Goal: Task Accomplishment & Management: Complete application form

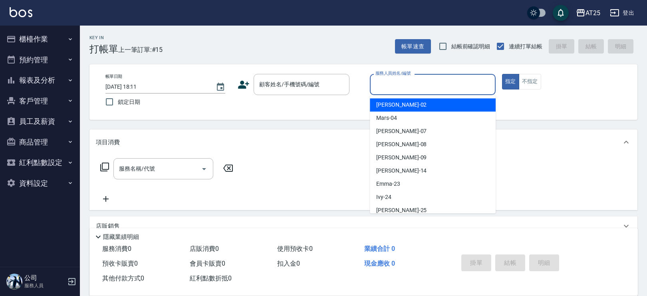
type input "2"
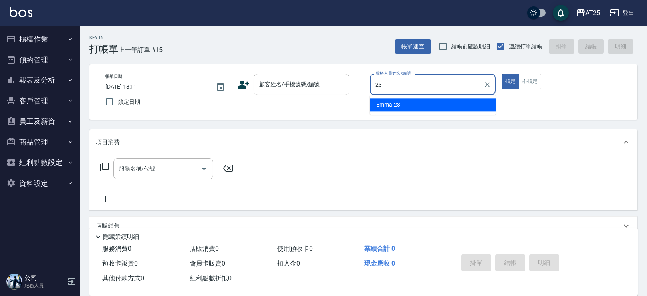
click at [408, 108] on div "[PERSON_NAME] -23" at bounding box center [433, 104] width 126 height 13
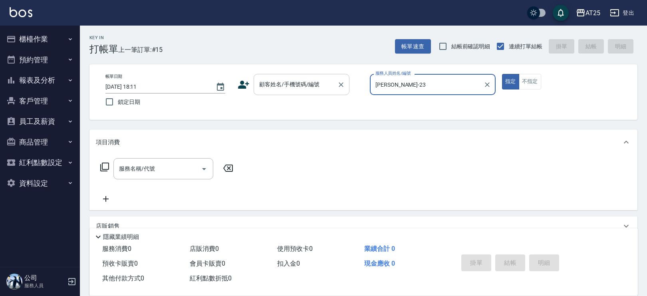
type input "[PERSON_NAME]-23"
click at [311, 82] on div "顧客姓名/手機號碼/編號 顧客姓名/手機號碼/編號" at bounding box center [302, 84] width 96 height 21
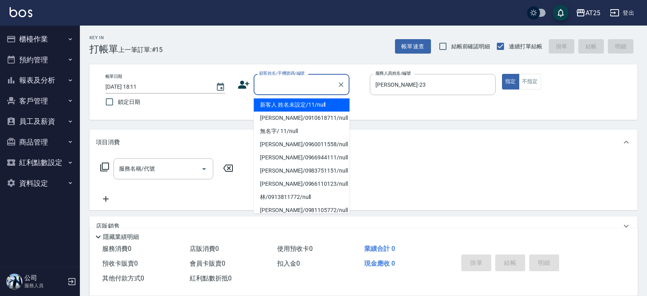
click at [288, 101] on li "新客人 姓名未設定/11/null" at bounding box center [302, 104] width 96 height 13
type input "新客人 姓名未設定/11/null"
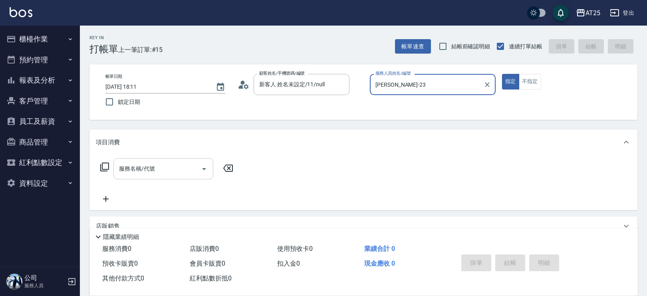
click at [136, 167] on div "服務名稱/代號 服務名稱/代號" at bounding box center [163, 168] width 100 height 21
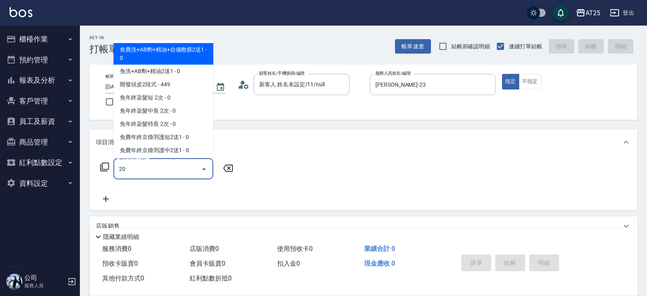
type input "201"
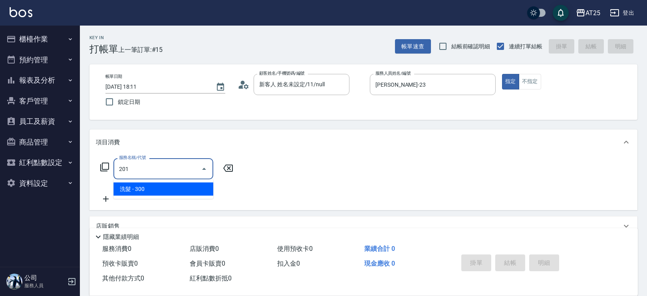
click at [134, 185] on span "洗髮 - 300" at bounding box center [163, 189] width 100 height 13
type input "30"
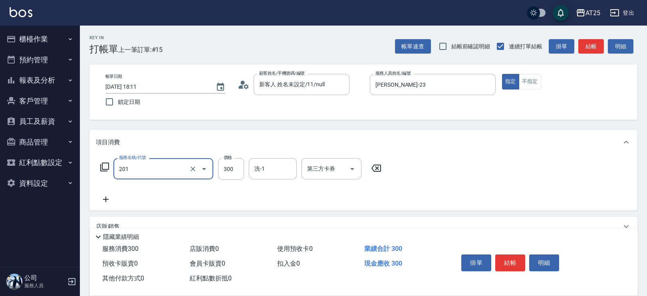
type input "洗髮(201)"
click at [100, 199] on icon at bounding box center [106, 200] width 20 height 10
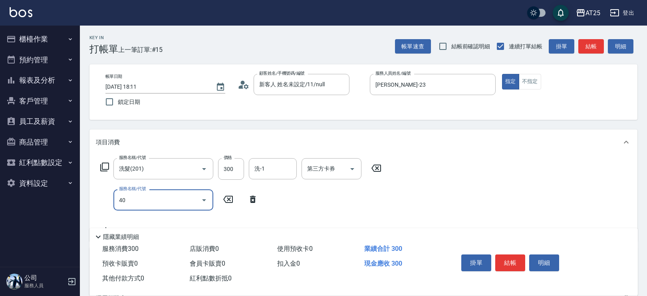
type input "401"
click at [149, 216] on span "剪髮 - 300" at bounding box center [163, 220] width 100 height 13
type input "60"
type input "剪髮(401)"
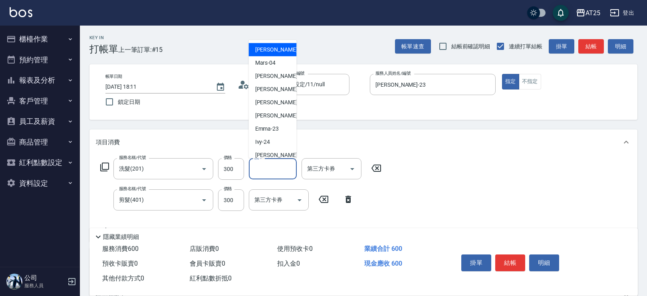
click at [265, 168] on input "洗-1" at bounding box center [273, 169] width 41 height 14
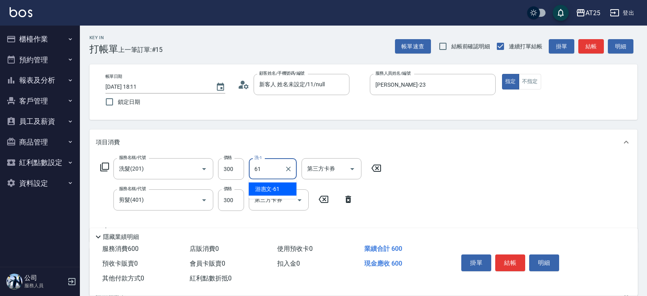
click at [267, 184] on div "[PERSON_NAME]-61" at bounding box center [273, 189] width 48 height 13
type input "[PERSON_NAME]-61"
click at [534, 83] on button "不指定" at bounding box center [530, 82] width 22 height 16
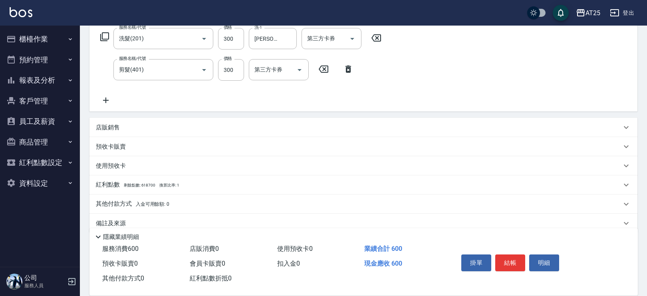
scroll to position [143, 0]
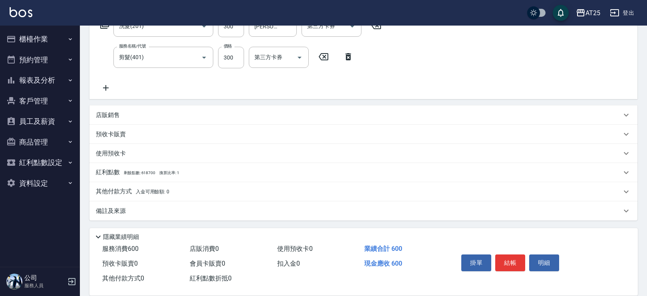
click at [111, 197] on div "其他付款方式 入金可用餘額: 0" at bounding box center [363, 191] width 548 height 19
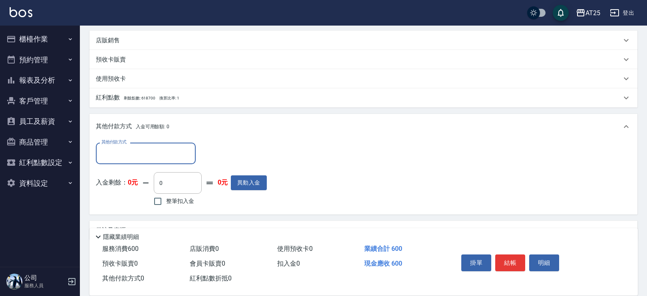
scroll to position [237, 0]
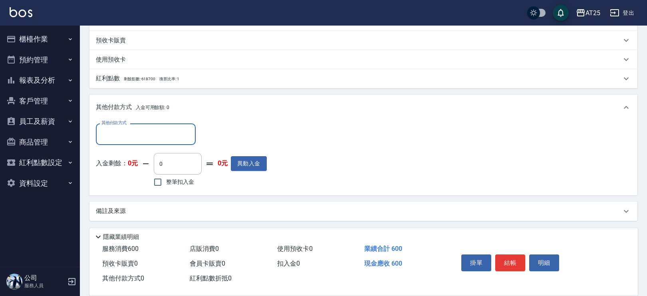
click at [111, 137] on input "其他付款方式" at bounding box center [145, 134] width 93 height 14
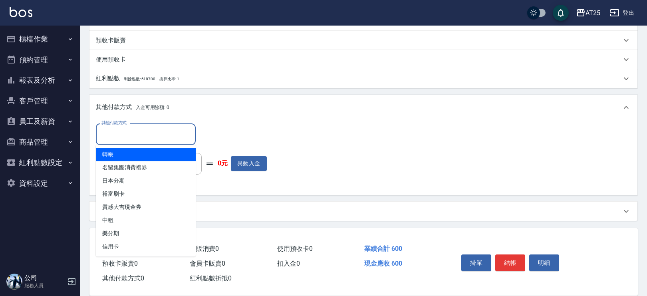
click at [125, 155] on span "轉帳" at bounding box center [146, 154] width 100 height 13
type input "轉帳"
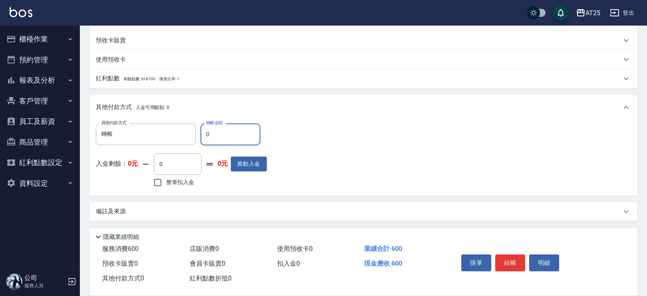
drag, startPoint x: 222, startPoint y: 142, endPoint x: 201, endPoint y: 138, distance: 21.2
click at [201, 138] on input "0" at bounding box center [231, 134] width 60 height 22
type input "50"
type input "60"
type input "0"
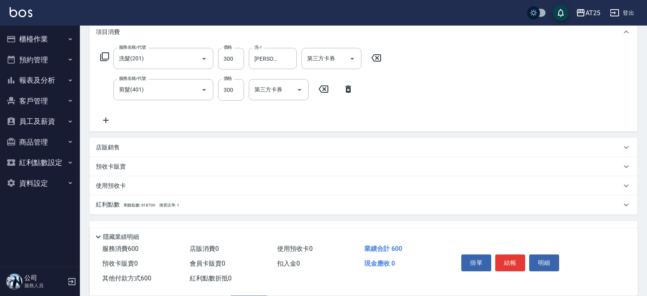
scroll to position [0, 0]
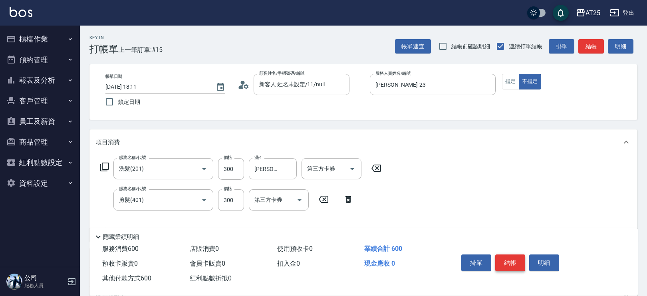
type input "600"
click at [503, 261] on button "結帳" at bounding box center [510, 263] width 30 height 17
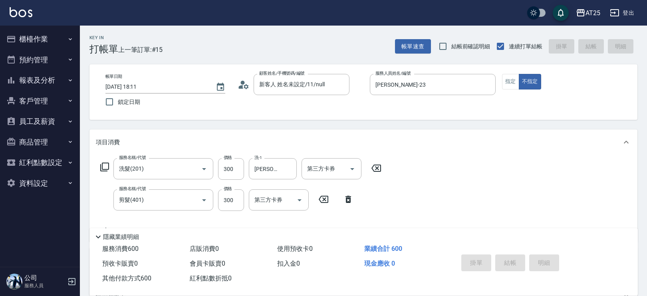
type input "[DATE] 19:45"
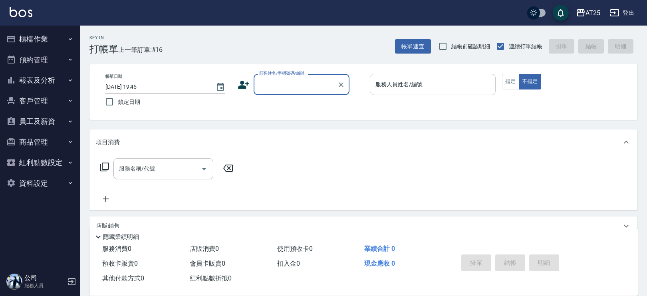
click at [396, 90] on input "服務人員姓名/編號" at bounding box center [433, 85] width 119 height 14
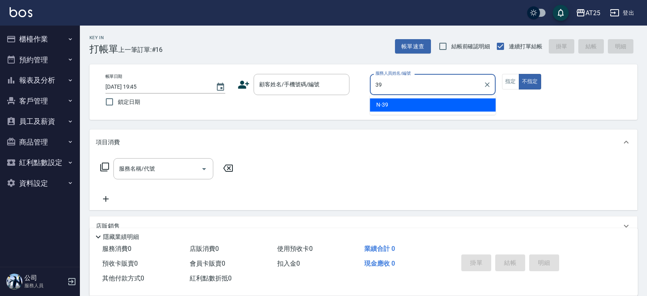
type input "N-39"
type button "false"
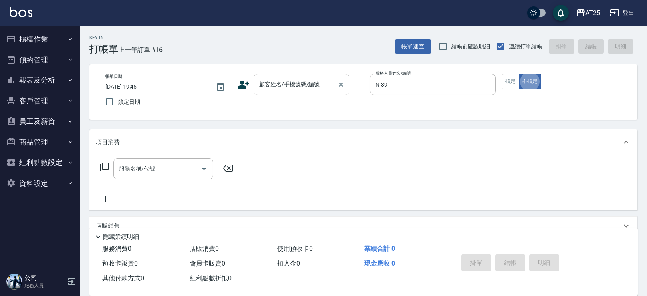
click at [288, 89] on input "顧客姓名/手機號碼/編號" at bounding box center [295, 85] width 77 height 14
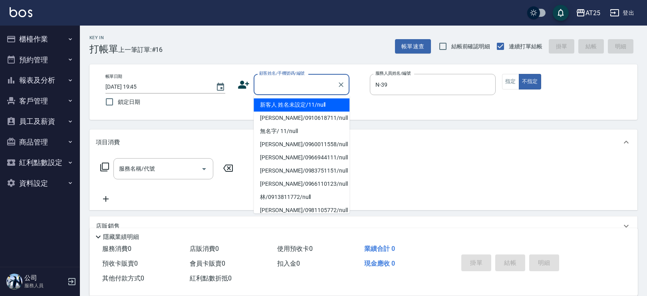
click at [290, 102] on li "新客人 姓名未設定/11/null" at bounding box center [302, 104] width 96 height 13
type input "新客人 姓名未設定/11/null"
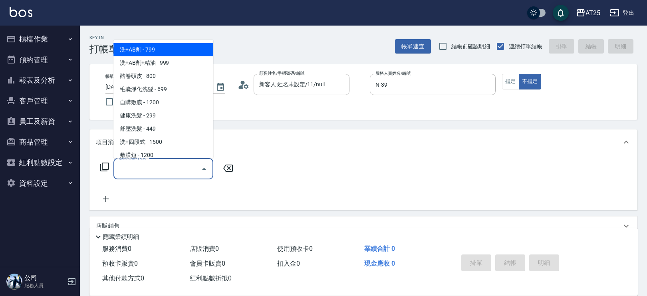
click at [161, 171] on input "服務名稱/代號" at bounding box center [157, 169] width 81 height 14
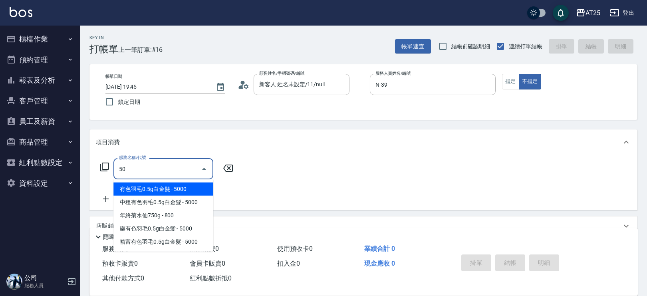
type input "501"
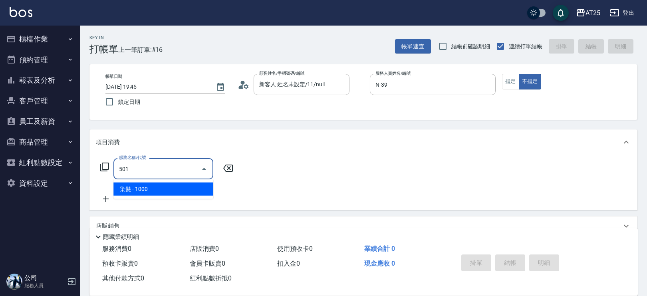
click at [153, 189] on span "染髮 - 1000" at bounding box center [163, 189] width 100 height 13
type input "100"
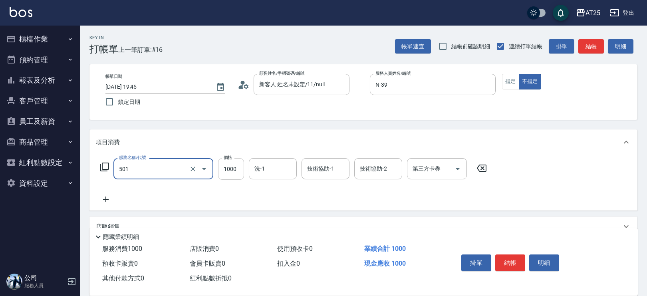
type input "染髮(501)"
click at [233, 166] on input "1000" at bounding box center [231, 169] width 26 height 22
type input "15"
type input "10"
type input "150"
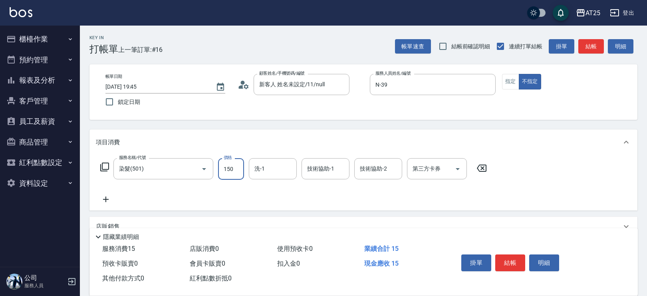
type input "150"
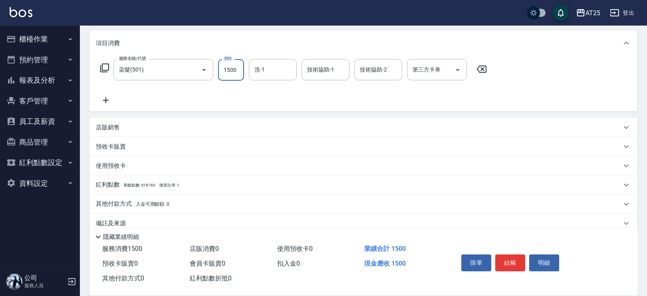
scroll to position [99, 0]
type input "1500"
click at [126, 124] on div "店販銷售" at bounding box center [359, 127] width 526 height 8
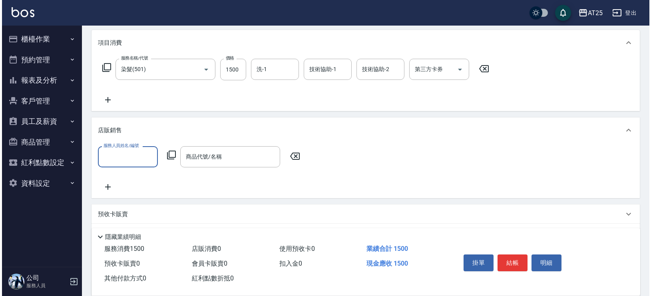
scroll to position [0, 0]
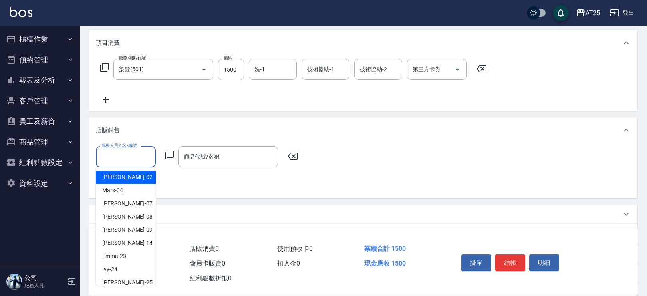
click at [119, 159] on input "服務人員姓名/編號" at bounding box center [125, 157] width 53 height 14
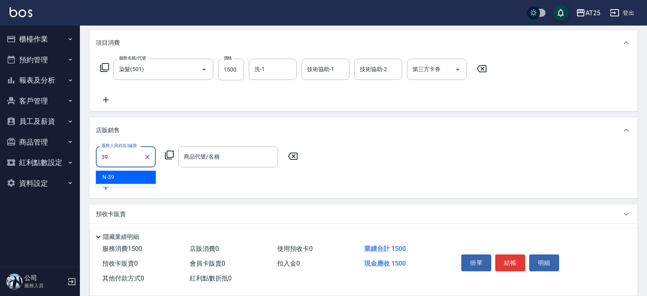
click at [122, 179] on div "N -39" at bounding box center [126, 177] width 60 height 13
type input "N-39"
click at [211, 169] on div "服務人員姓名/編號 N-39 服務人員姓名/編號 商品代號/名稱 商品代號/名稱" at bounding box center [363, 169] width 535 height 46
click at [180, 157] on div "商品代號/名稱" at bounding box center [228, 156] width 100 height 21
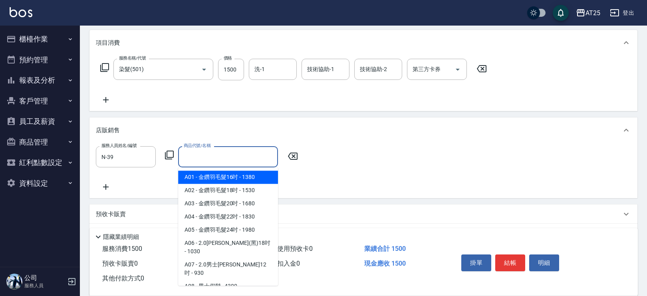
click at [171, 153] on icon at bounding box center [170, 155] width 10 height 10
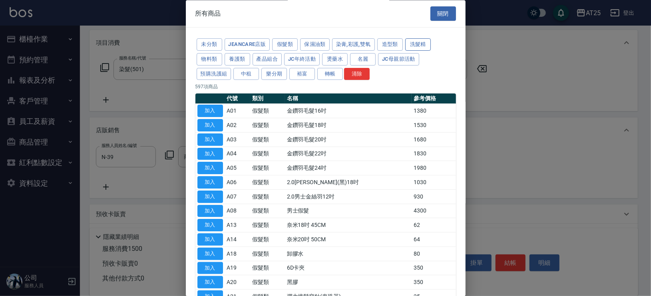
click at [415, 43] on button "洗髮精" at bounding box center [418, 45] width 26 height 12
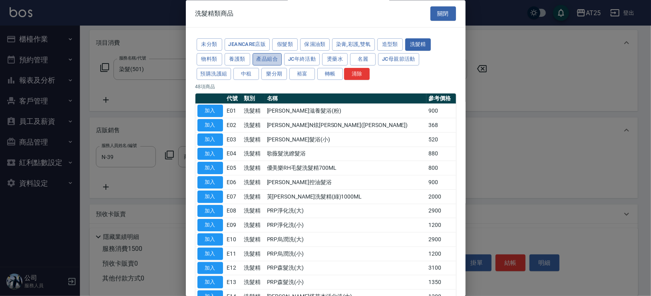
click at [259, 58] on button "產品組合" at bounding box center [268, 59] width 30 height 12
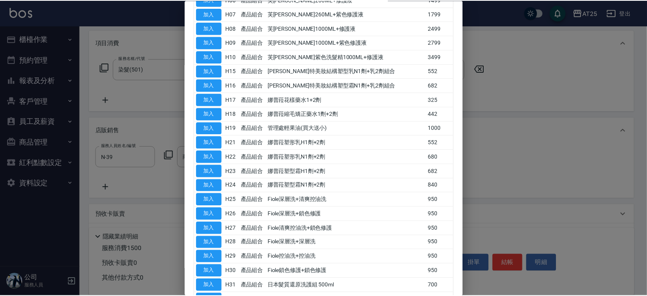
scroll to position [277, 0]
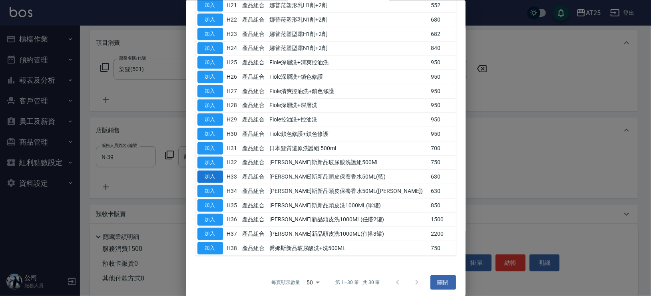
click at [211, 173] on button "加入" at bounding box center [210, 177] width 26 height 12
type input "[PERSON_NAME]斯新品頭皮保養香水50ML(藍)"
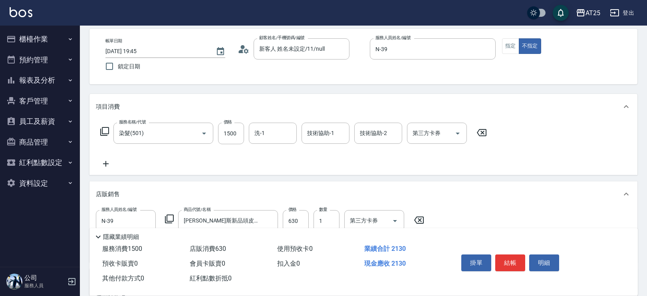
scroll to position [35, 0]
click at [295, 222] on input "630" at bounding box center [296, 222] width 26 height 22
type input "150"
type input "50"
type input "200"
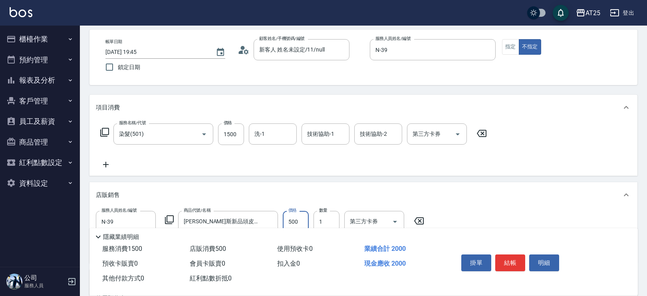
scroll to position [0, 0]
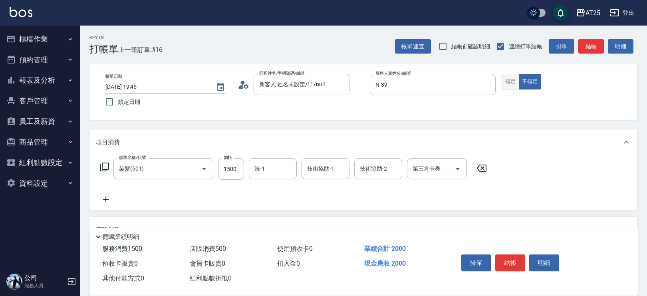
type input "500"
click at [507, 82] on button "指定" at bounding box center [510, 82] width 17 height 16
click at [345, 86] on icon "Clear" at bounding box center [341, 85] width 8 height 8
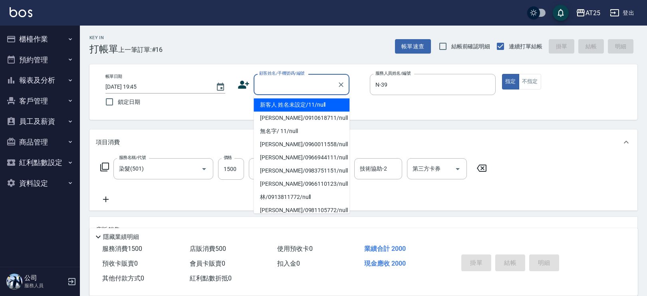
click at [304, 84] on input "顧客姓名/手機號碼/編號" at bounding box center [295, 85] width 77 height 14
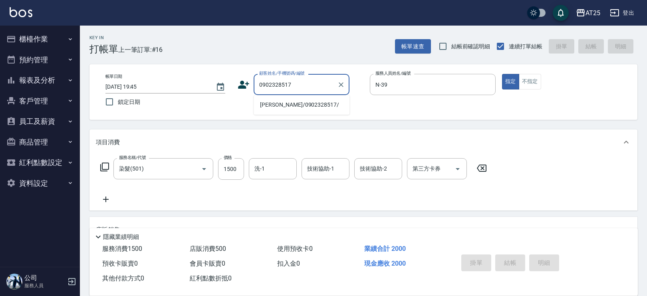
click at [290, 104] on li "[PERSON_NAME]/0902328517/" at bounding box center [302, 104] width 96 height 13
type input "[PERSON_NAME]/0902328517/"
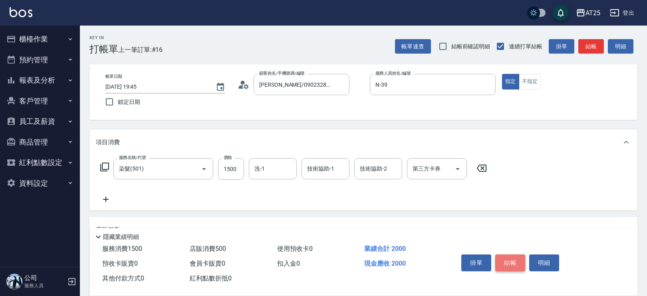
click at [511, 255] on button "結帳" at bounding box center [510, 263] width 30 height 17
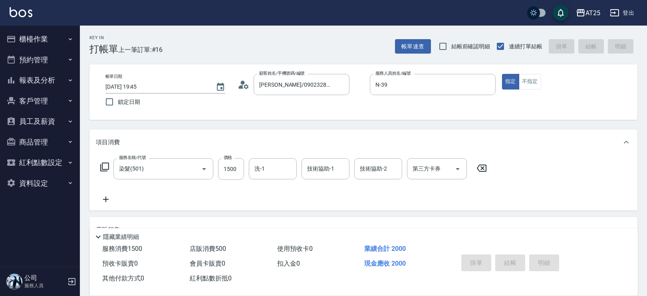
type input "[DATE] 19:49"
type input "0"
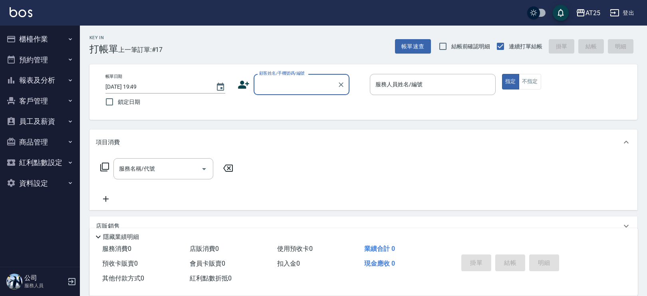
click at [392, 79] on div "服務人員姓名/編號 服務人員姓名/編號" at bounding box center [433, 84] width 126 height 21
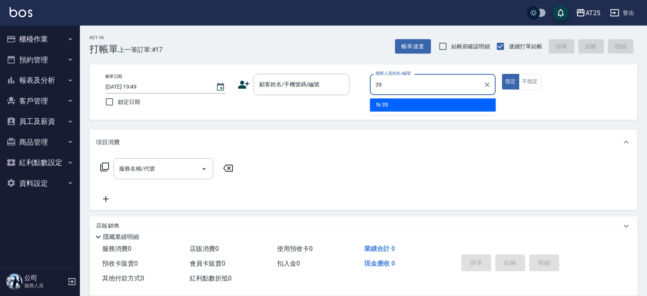
type input "N-39"
type button "true"
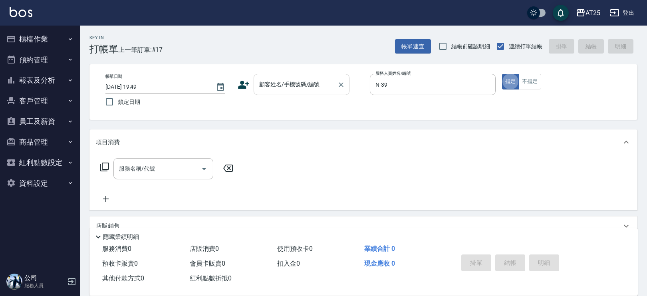
click at [282, 85] on input "顧客姓名/手機號碼/編號" at bounding box center [295, 85] width 77 height 14
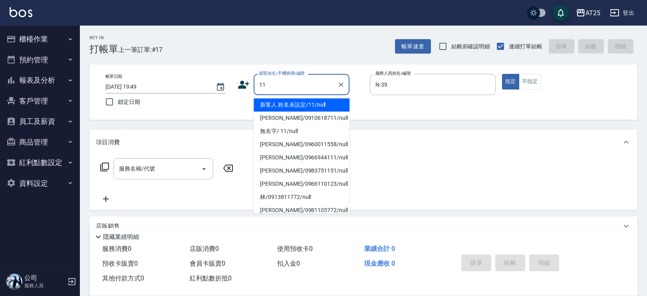
click at [283, 104] on li "新客人 姓名未設定/11/null" at bounding box center [302, 104] width 96 height 13
type input "新客人 姓名未設定/11/null"
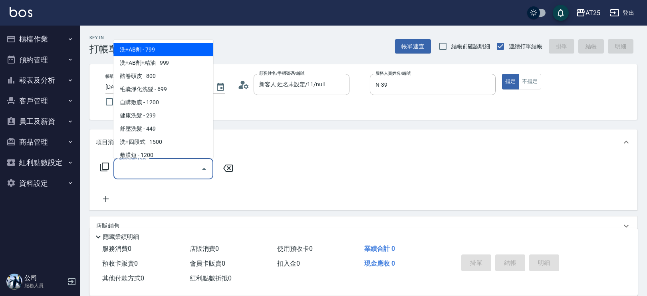
click at [145, 164] on div "服務名稱/代號 服務名稱/代號" at bounding box center [163, 168] width 100 height 21
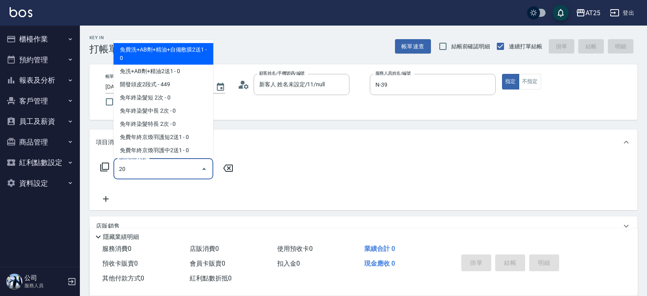
type input "201"
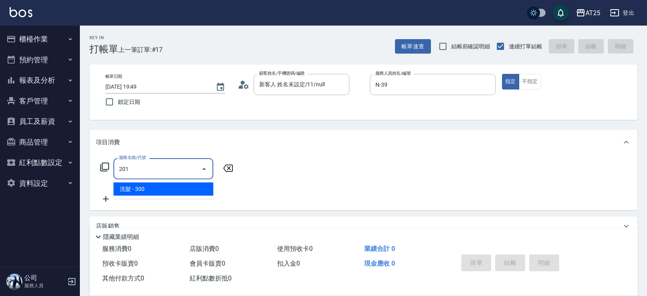
click at [131, 186] on span "洗髮 - 300" at bounding box center [163, 189] width 100 height 13
type input "30"
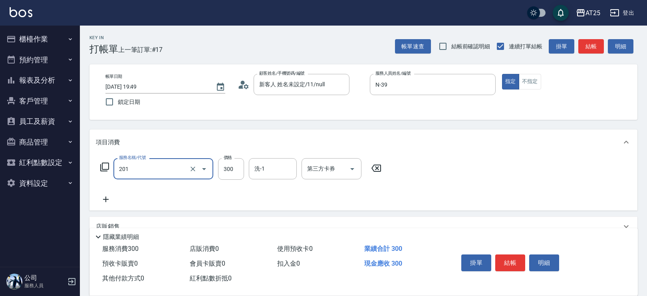
type input "洗髮(201)"
click at [100, 197] on icon at bounding box center [106, 200] width 20 height 10
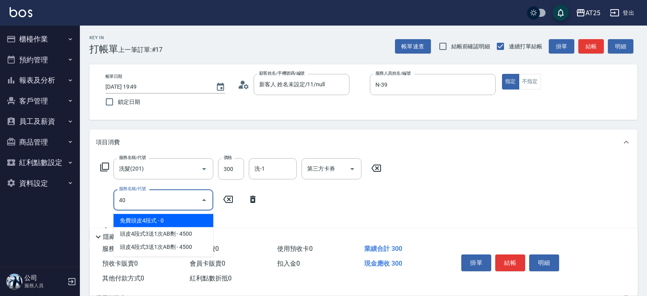
type input "401"
click at [139, 221] on span "剪髮 - 300" at bounding box center [163, 220] width 100 height 13
type input "60"
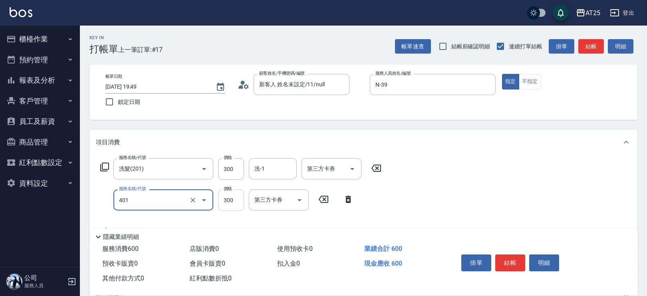
type input "剪髮(401)"
click at [236, 201] on input "300" at bounding box center [231, 200] width 26 height 22
type input "30"
type input "20"
type input "50"
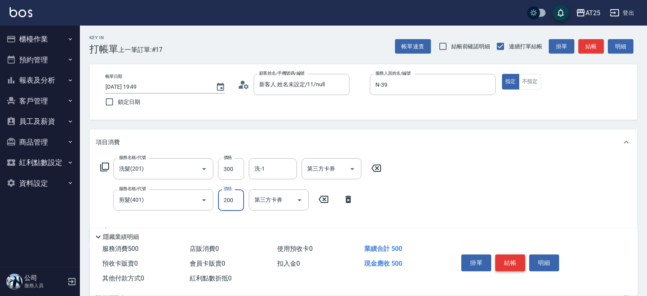
type input "200"
click at [512, 255] on button "結帳" at bounding box center [510, 263] width 30 height 17
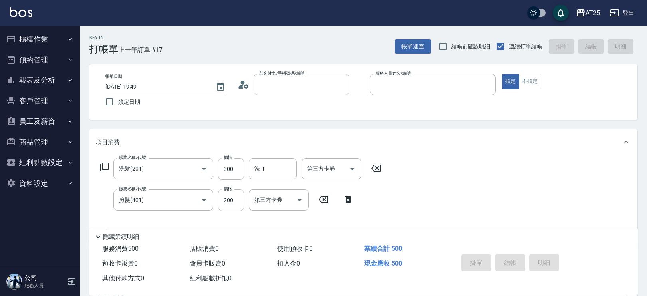
type input "0"
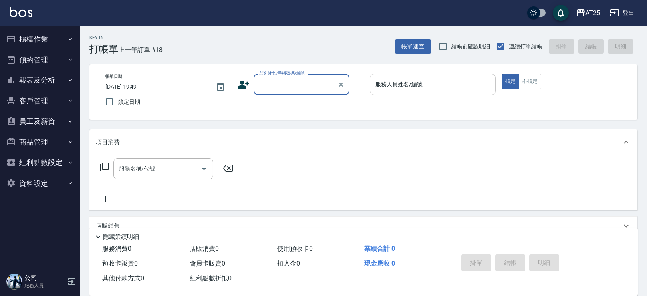
click at [398, 87] on input "服務人員姓名/編號" at bounding box center [433, 85] width 119 height 14
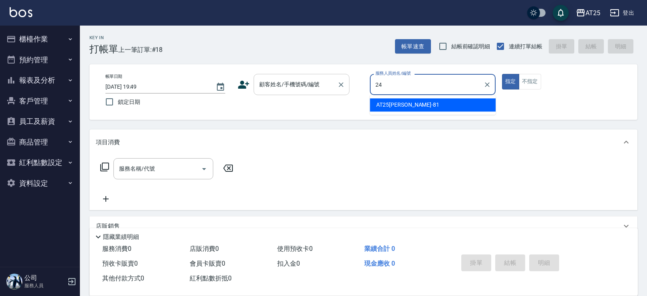
type input "Ivy-24"
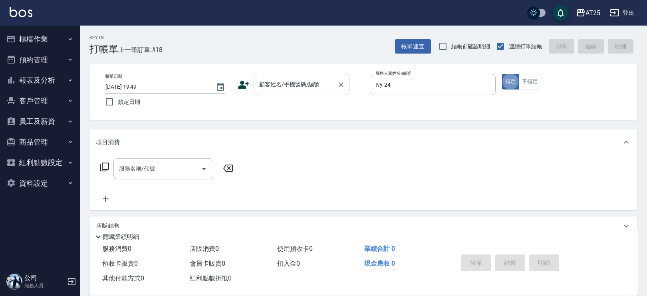
drag, startPoint x: 279, startPoint y: 76, endPoint x: 284, endPoint y: 89, distance: 13.4
click at [279, 77] on div "顧客姓名/手機號碼/編號" at bounding box center [302, 84] width 96 height 21
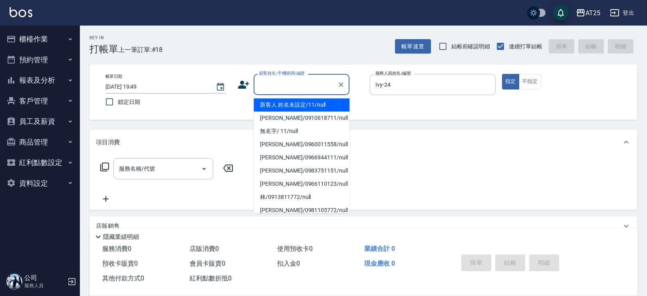
click at [275, 104] on li "新客人 姓名未設定/11/null" at bounding box center [302, 104] width 96 height 13
type input "新客人 姓名未設定/11/null"
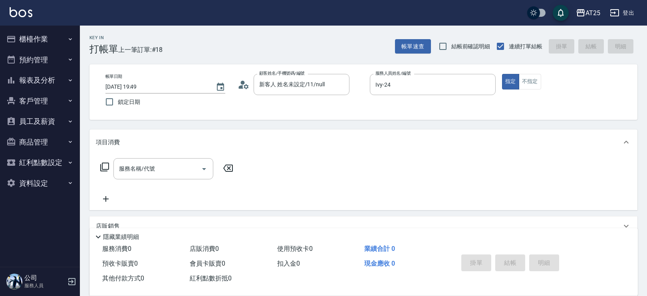
click at [274, 105] on div "帳單日期 [DATE] 19:49 鎖定日期 顧客姓名/手機號碼/編號 新客人 姓名未設定/11/null 顧客姓名/手機號碼/編號 服務人員姓名/編號 [P…" at bounding box center [363, 92] width 529 height 36
click at [154, 175] on input "服務名稱/代號" at bounding box center [157, 169] width 81 height 14
type input "301"
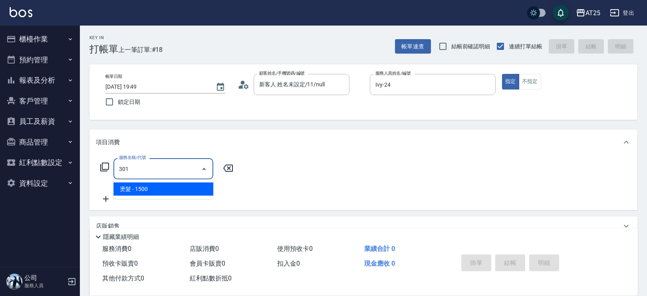
type input "150"
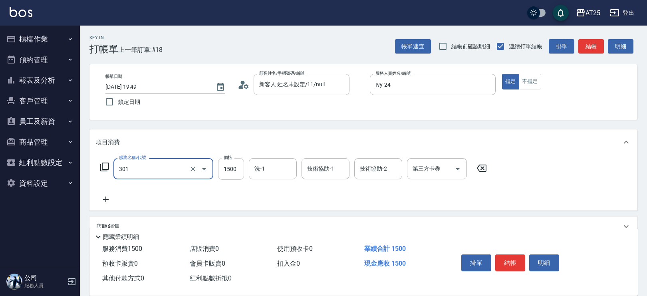
type input "燙髮(301)"
click at [225, 171] on input "1500" at bounding box center [231, 169] width 26 height 22
type input "0"
type input "21"
type input "20"
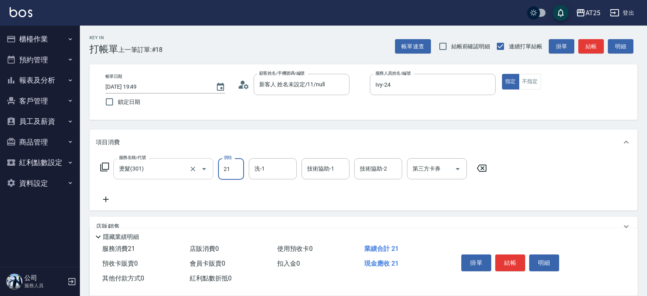
type input "219"
type input "210"
type input "2199"
click at [106, 198] on icon at bounding box center [106, 200] width 20 height 10
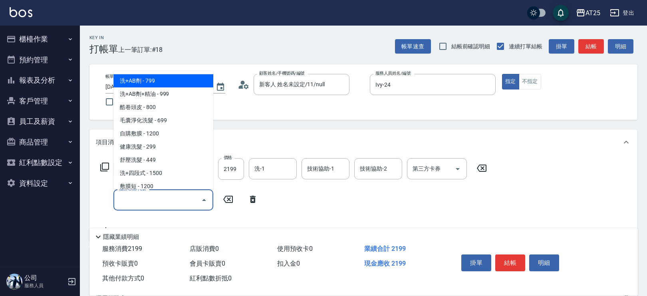
click at [155, 201] on input "服務名稱/代號" at bounding box center [157, 200] width 81 height 14
type input "601"
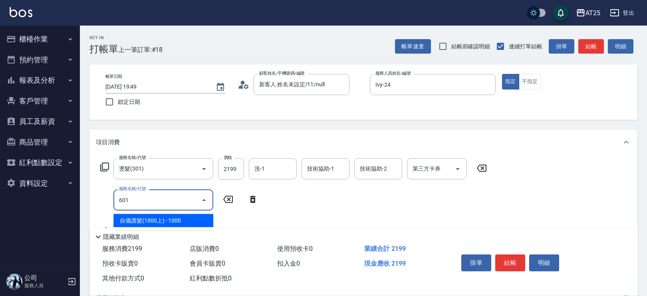
click at [174, 225] on span "自備護髮(1000上) - 1000" at bounding box center [163, 220] width 100 height 13
type input "310"
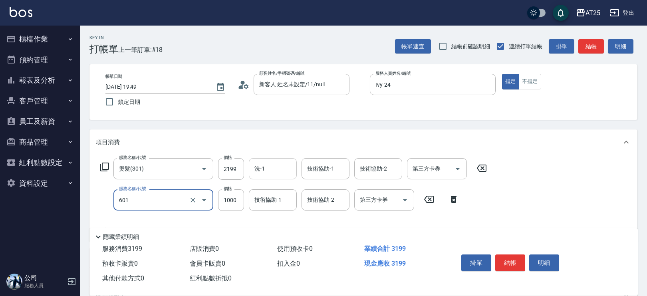
type input "自備護髮(1000上)(601)"
click at [269, 167] on input "洗-1" at bounding box center [273, 169] width 41 height 14
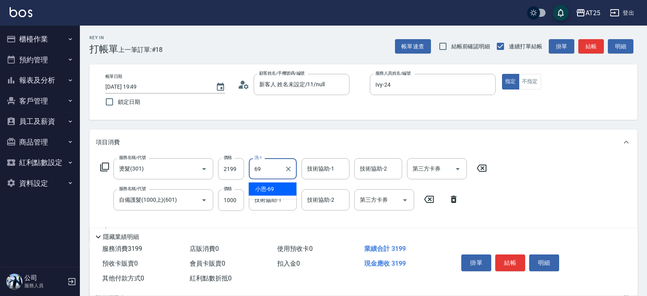
click at [264, 191] on span "小恩 -69" at bounding box center [264, 189] width 19 height 8
type input "小恩-69"
click at [312, 173] on input "技術協助-1" at bounding box center [325, 169] width 41 height 14
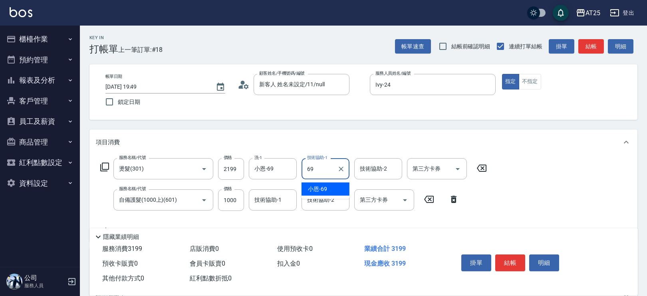
click at [316, 189] on span "小恩 -69" at bounding box center [317, 189] width 19 height 8
type input "小恩-69"
click at [316, 203] on input "技術協助-2" at bounding box center [325, 200] width 41 height 14
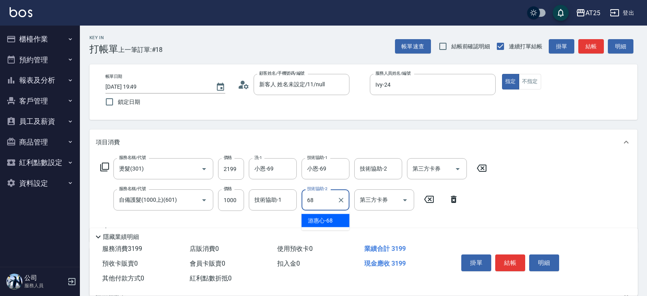
click at [314, 217] on span "[PERSON_NAME]-68" at bounding box center [320, 221] width 25 height 8
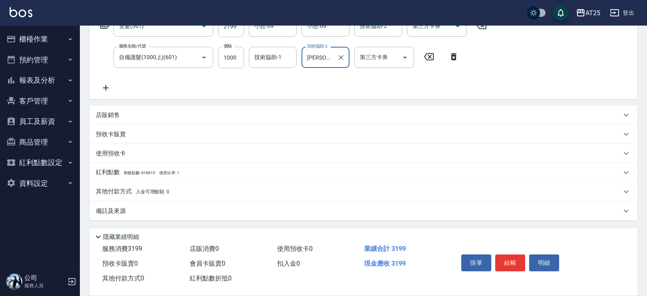
type input "[PERSON_NAME]-68"
click at [125, 196] on p "其他付款方式 入金可用餘額: 0" at bounding box center [133, 191] width 74 height 9
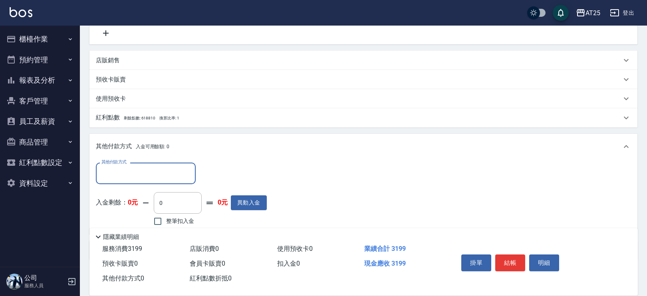
scroll to position [237, 0]
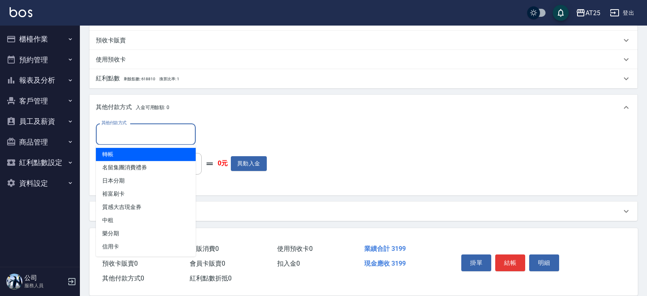
click at [144, 135] on input "其他付款方式" at bounding box center [145, 134] width 93 height 14
click at [127, 156] on span "轉帳" at bounding box center [146, 154] width 100 height 13
type input "轉帳"
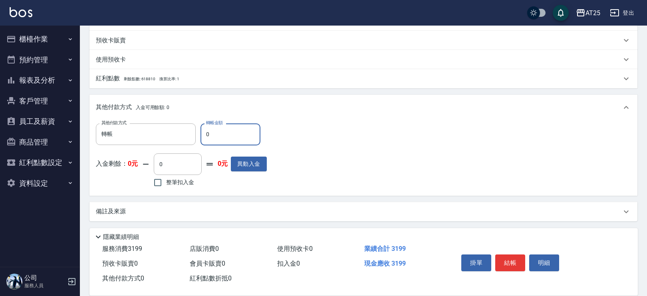
drag, startPoint x: 227, startPoint y: 129, endPoint x: 196, endPoint y: 127, distance: 31.6
click at [196, 127] on div "其他付款方式 轉帳 其他付款方式 轉帳金額 0 轉帳金額" at bounding box center [181, 134] width 171 height 22
type input "3169"
type input "0"
type input "3169"
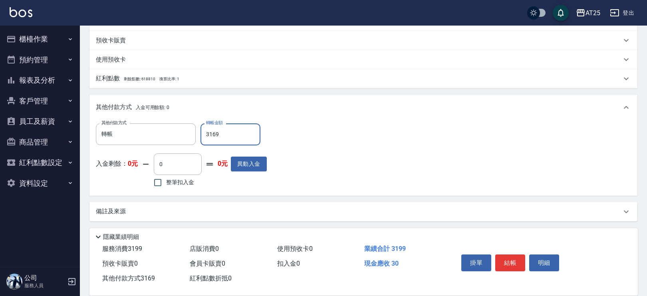
type input "280"
type input "316"
type input "310"
type input "31"
type input "280"
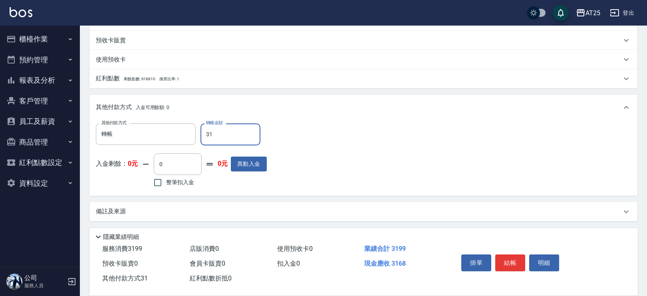
type input "319"
type input "0"
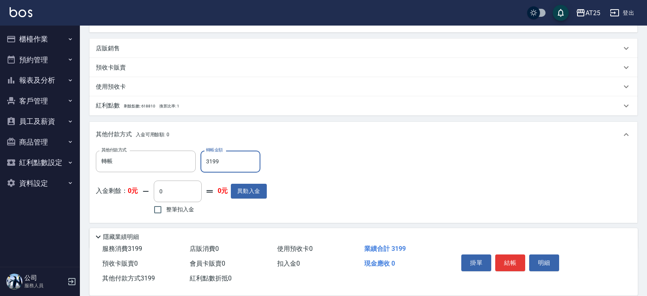
scroll to position [215, 0]
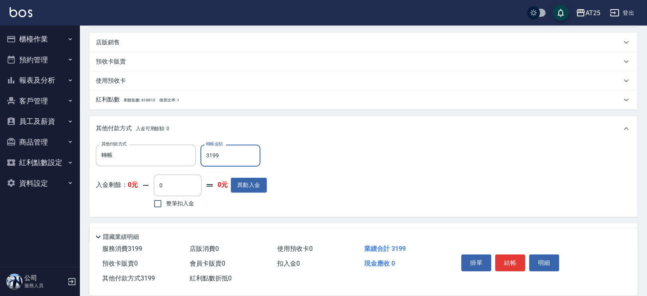
type input "3199"
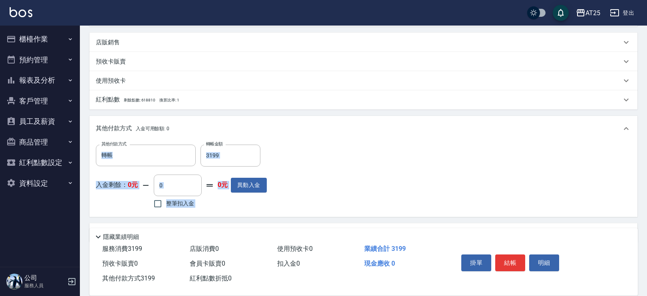
drag, startPoint x: 647, startPoint y: 251, endPoint x: 650, endPoint y: 139, distance: 111.9
click at [647, 139] on html "AT25 登出 櫃檯作業 打帳單 帳單列表 掛單列表 現金收支登錄 高階收支登錄 材料自購登錄 每日結帳 排班表 現場電腦打卡 預約管理 預約管理 單日預約紀…" at bounding box center [323, 51] width 647 height 533
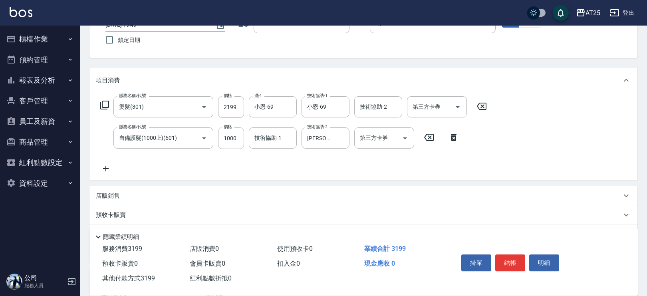
scroll to position [195, 0]
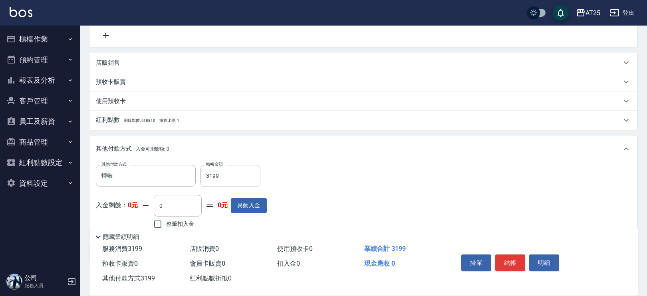
click at [340, 131] on div "項目消費 服務名稱/代號 燙髮(301) 服務名稱/代號 價格 2199 價格 洗-1 小恩-69 洗-1 技術協助-1 小恩-69 技術協助-1 技術協助-…" at bounding box center [363, 98] width 548 height 328
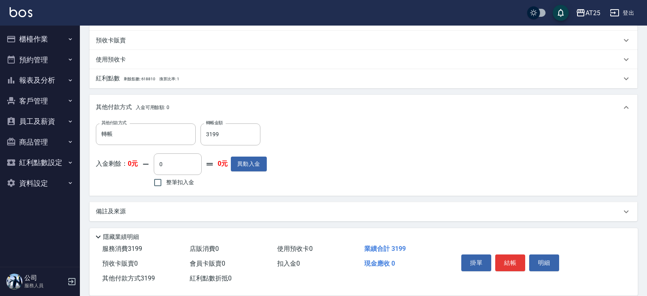
scroll to position [0, 0]
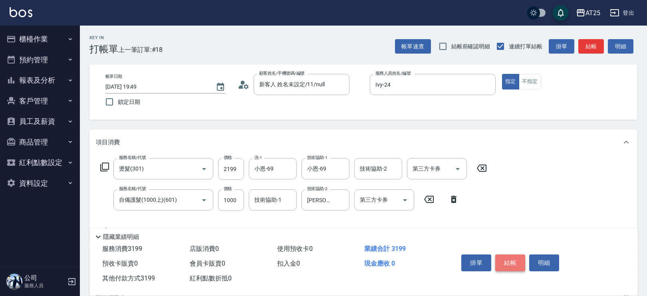
click at [499, 264] on button "結帳" at bounding box center [510, 263] width 30 height 17
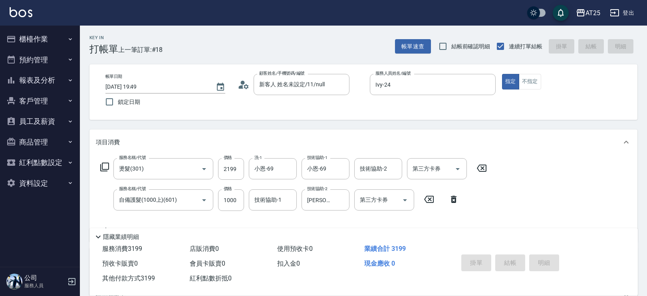
type input "[DATE] 19:51"
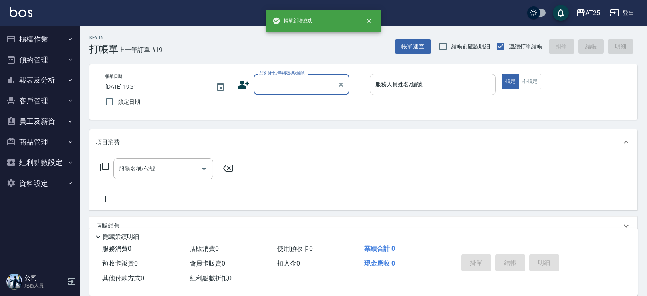
click at [429, 82] on input "服務人員姓名/編號" at bounding box center [433, 85] width 119 height 14
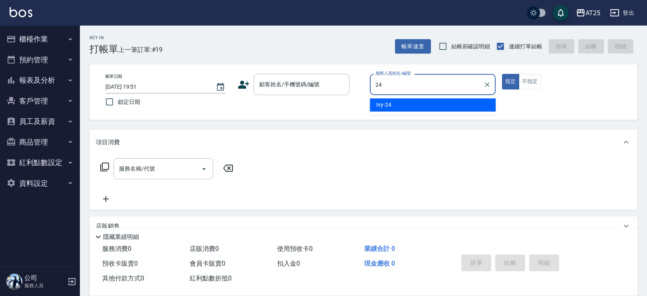
type input "Ivy-24"
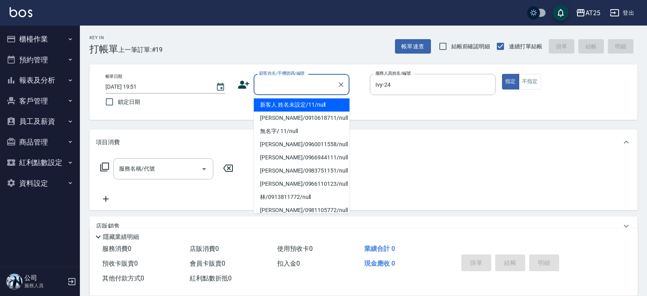
click at [259, 87] on input "顧客姓名/手機號碼/編號" at bounding box center [295, 85] width 77 height 14
click at [268, 108] on li "新客人 姓名未設定/11/null" at bounding box center [302, 104] width 96 height 13
type input "新客人 姓名未設定/11/null"
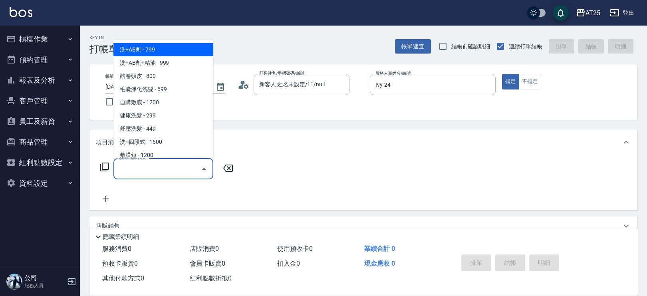
click at [160, 171] on input "服務名稱/代號" at bounding box center [157, 169] width 81 height 14
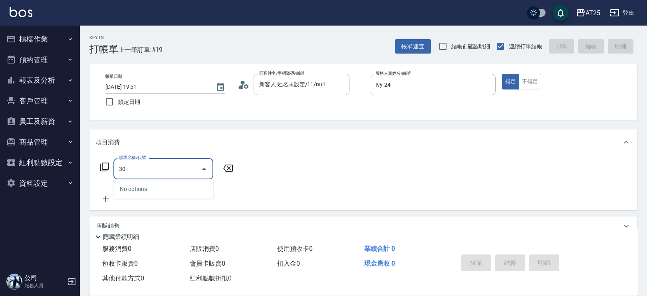
type input "301"
click at [174, 190] on span "燙髮 - 1500" at bounding box center [163, 189] width 100 height 13
type input "150"
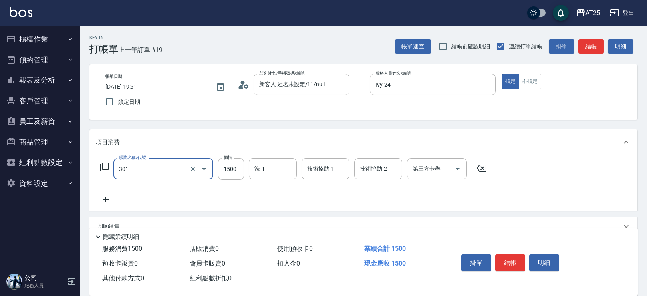
type input "燙髮(301)"
click at [109, 201] on icon at bounding box center [106, 200] width 20 height 10
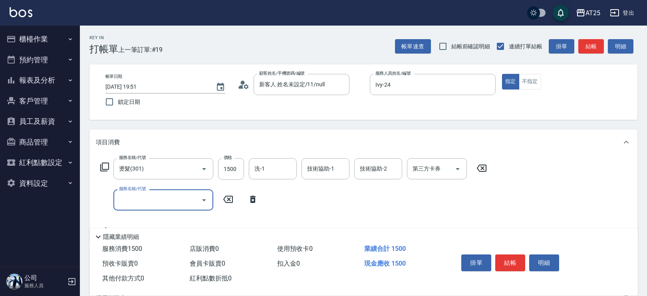
click at [152, 206] on input "服務名稱/代號" at bounding box center [157, 200] width 81 height 14
type input "503"
click at [156, 219] on span "局部髮 - 999" at bounding box center [163, 220] width 100 height 13
type input "240"
type input "局部髮(503)"
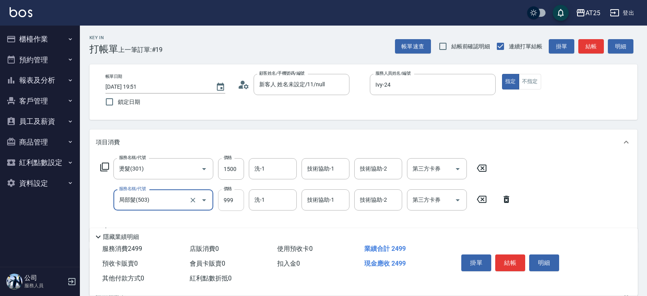
click at [230, 202] on input "999" at bounding box center [231, 200] width 26 height 22
type input "150"
type input "17"
type input "160"
type input "179"
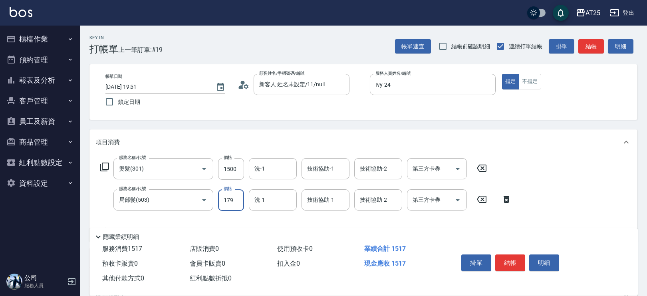
type input "320"
type input "1799"
click at [231, 169] on input "1500" at bounding box center [231, 169] width 26 height 22
type input "180"
type input "20"
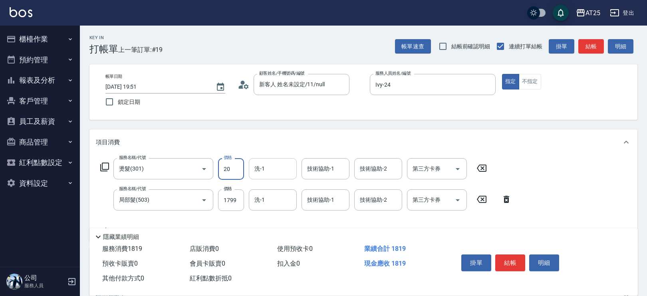
type input "190"
type input "200"
type input "370"
type input "2000"
click at [270, 173] on input "洗-1" at bounding box center [273, 169] width 41 height 14
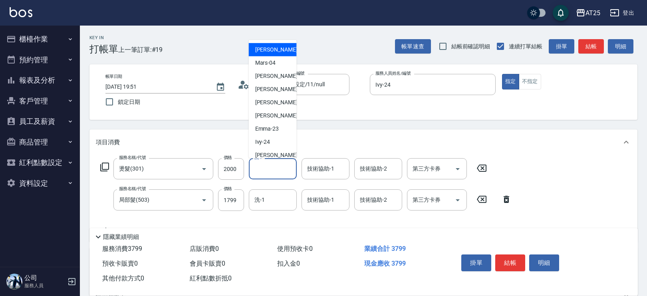
type input "6"
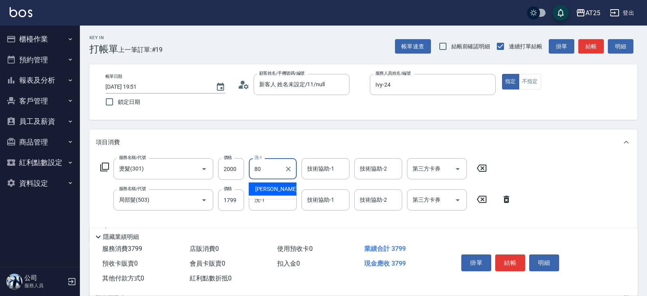
click at [267, 187] on span "[PERSON_NAME] -80" at bounding box center [280, 189] width 50 height 8
type input "[PERSON_NAME]-80"
click at [306, 170] on input "技術協助-1" at bounding box center [325, 169] width 41 height 14
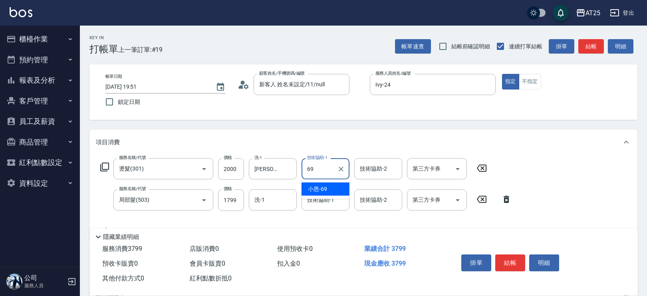
click at [305, 188] on div "小恩 -69" at bounding box center [326, 189] width 48 height 13
type input "小恩-69"
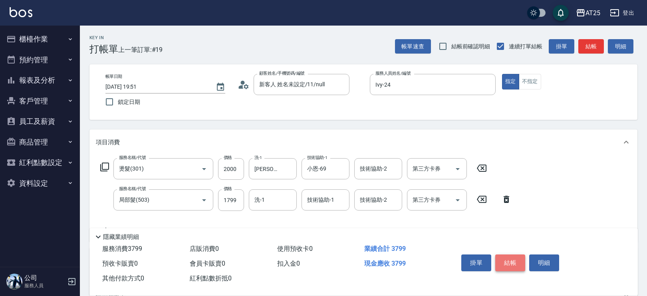
click at [515, 257] on button "結帳" at bounding box center [510, 263] width 30 height 17
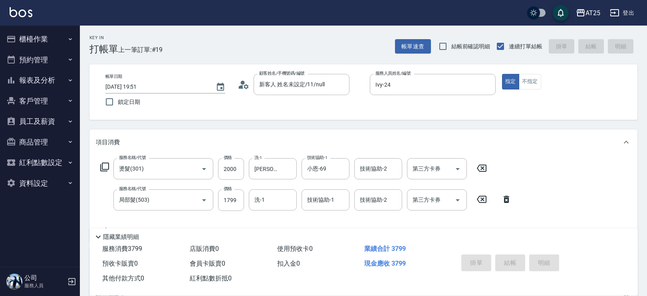
type input "0"
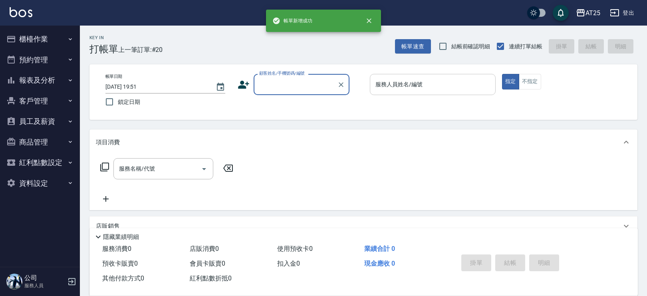
click at [429, 87] on input "服務人員姓名/編號" at bounding box center [433, 85] width 119 height 14
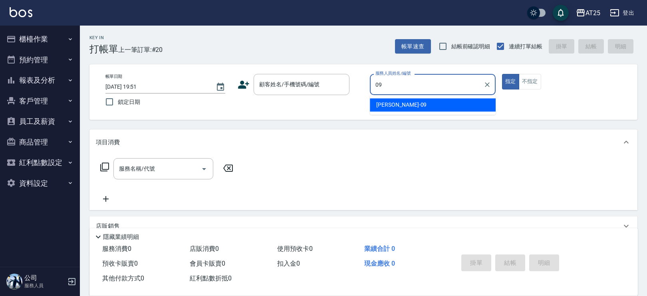
type input "[PERSON_NAME]-09"
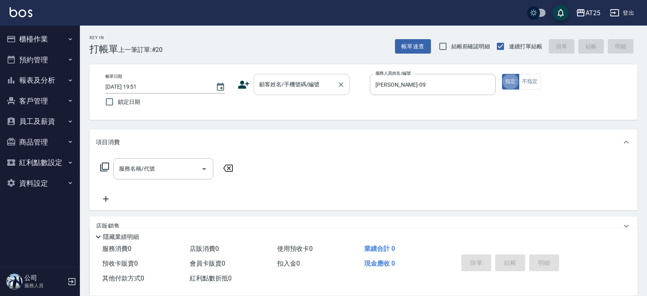
click at [294, 86] on input "顧客姓名/手機號碼/編號" at bounding box center [295, 85] width 77 height 14
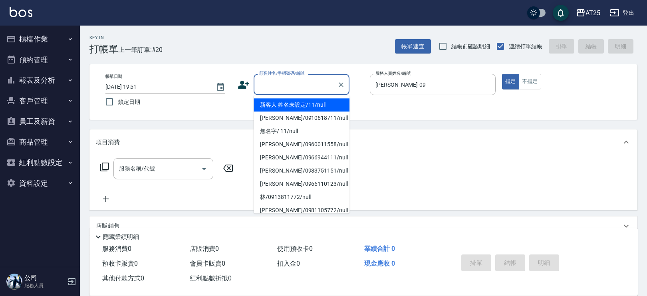
click at [296, 107] on li "新客人 姓名未設定/11/null" at bounding box center [302, 104] width 96 height 13
type input "新客人 姓名未設定/11/null"
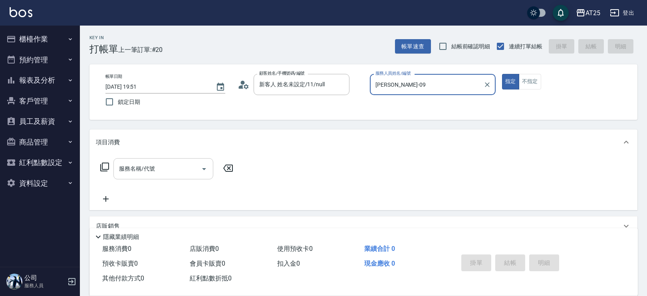
click at [169, 171] on input "服務名稱/代號" at bounding box center [157, 169] width 81 height 14
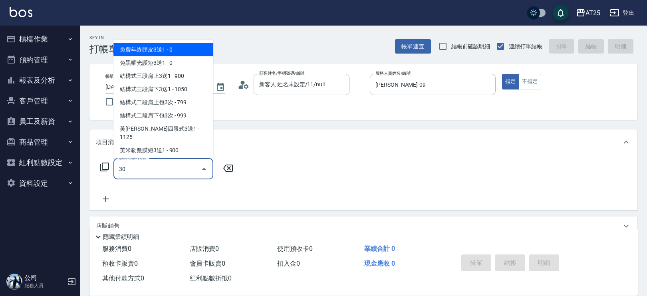
type input "301"
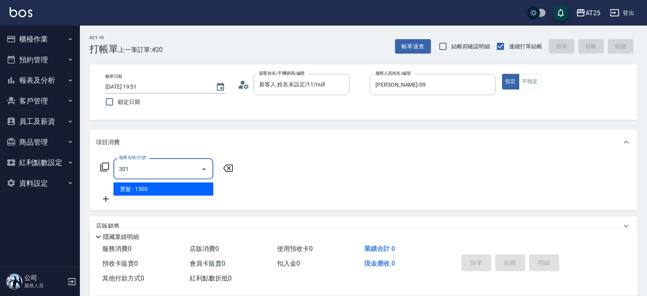
click at [169, 186] on span "燙髮 - 1500" at bounding box center [163, 189] width 100 height 13
type input "150"
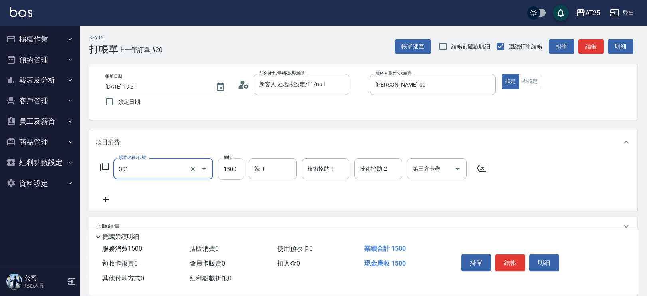
type input "燙髮(301)"
click at [230, 169] on input "1500" at bounding box center [231, 169] width 26 height 22
type input "0"
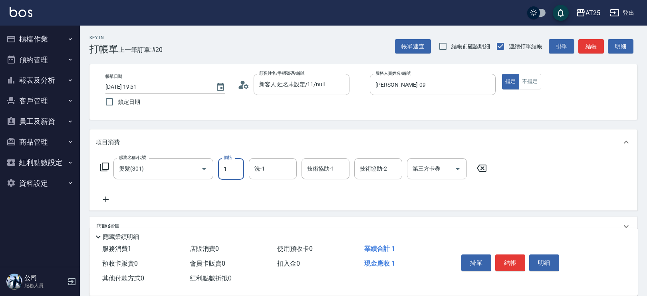
type input "16"
type input "10"
type input "169"
type input "160"
type input "1699"
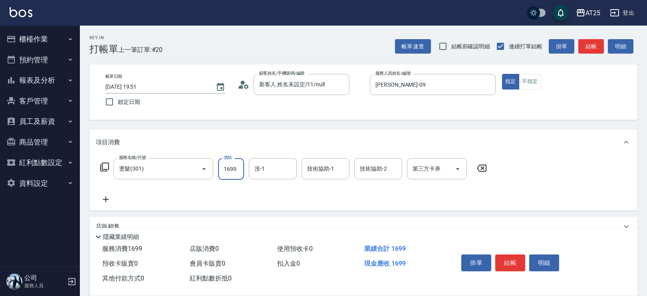
click at [98, 198] on icon at bounding box center [106, 200] width 20 height 10
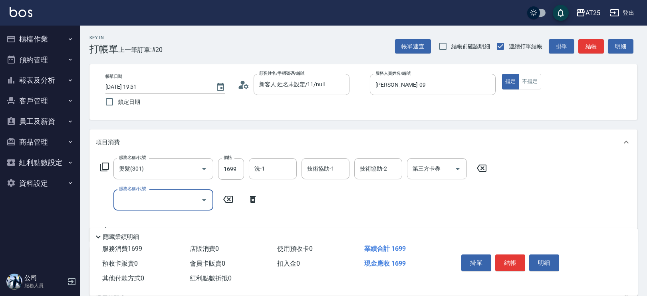
click at [147, 209] on div "服務名稱/代號" at bounding box center [163, 199] width 100 height 21
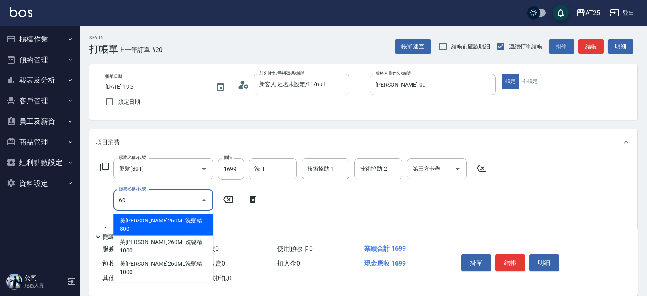
type input "601"
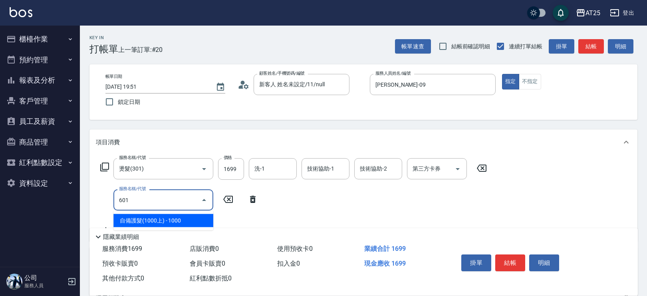
click at [153, 223] on span "自備護髮(1000上) - 1000" at bounding box center [163, 220] width 100 height 13
type input "260"
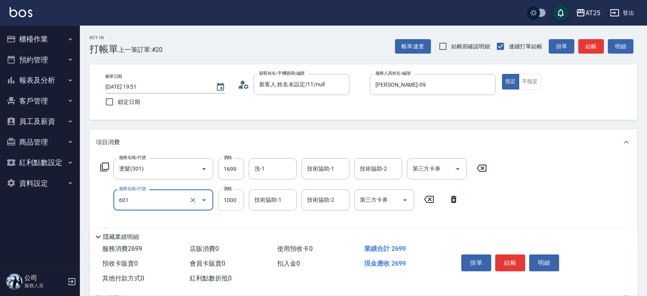
type input "自備護髮(1000上)(601)"
click at [225, 197] on input "1000" at bounding box center [231, 200] width 26 height 22
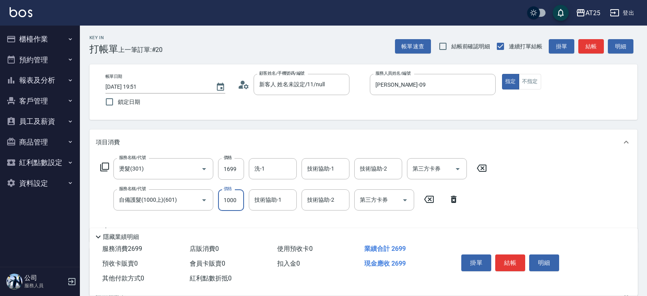
type input "170"
type input "50"
type input "210"
type input "500"
type input "660"
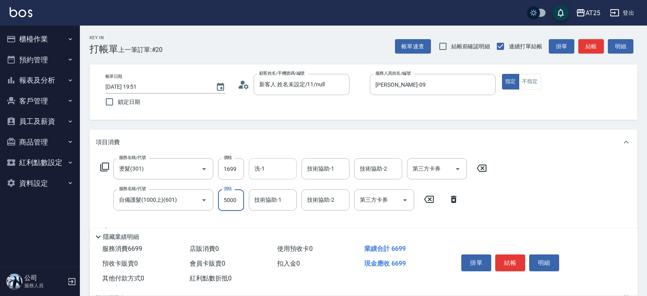
type input "5000"
click at [278, 165] on input "洗-1" at bounding box center [273, 169] width 41 height 14
type input "6"
click at [274, 189] on span "[PERSON_NAME]-61" at bounding box center [267, 189] width 25 height 8
type input "[PERSON_NAME]-6"
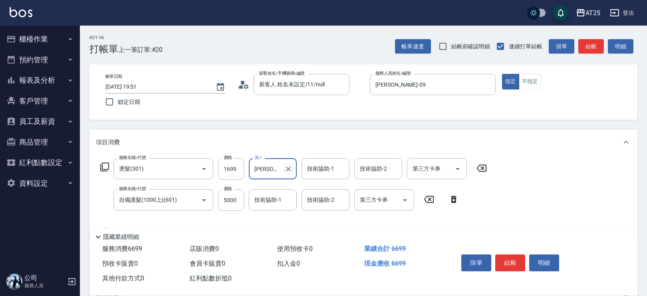
click at [286, 173] on icon "Clear" at bounding box center [288, 169] width 8 height 8
click at [280, 172] on input "洗-1" at bounding box center [273, 169] width 41 height 14
type input "3"
click at [279, 189] on span "[PERSON_NAME]-68" at bounding box center [267, 189] width 25 height 8
type input "[PERSON_NAME]-68"
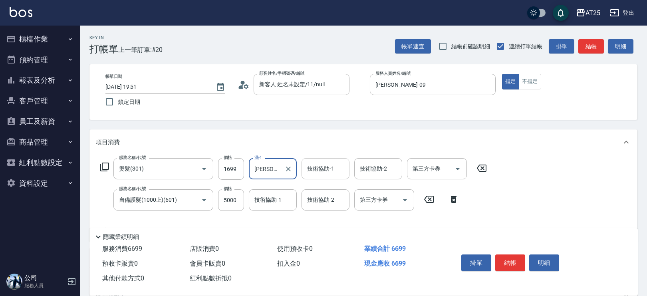
click at [309, 173] on input "技術協助-1" at bounding box center [325, 169] width 41 height 14
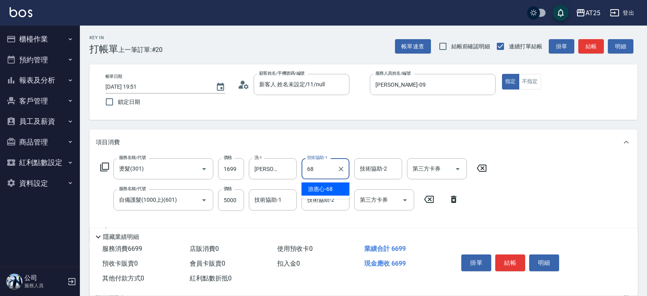
click at [319, 191] on span "[PERSON_NAME]-68" at bounding box center [320, 189] width 25 height 8
type input "[PERSON_NAME]-68"
click at [320, 200] on input "技術協助-2" at bounding box center [325, 200] width 41 height 14
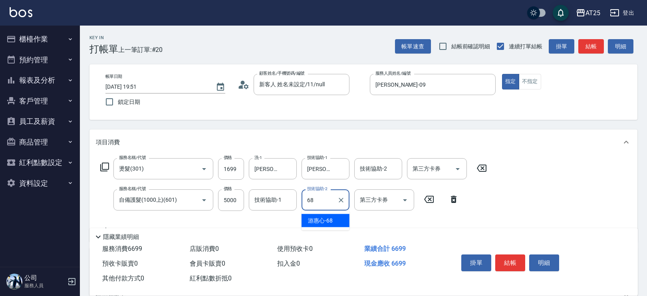
click at [324, 215] on div "[PERSON_NAME]-68" at bounding box center [326, 220] width 48 height 13
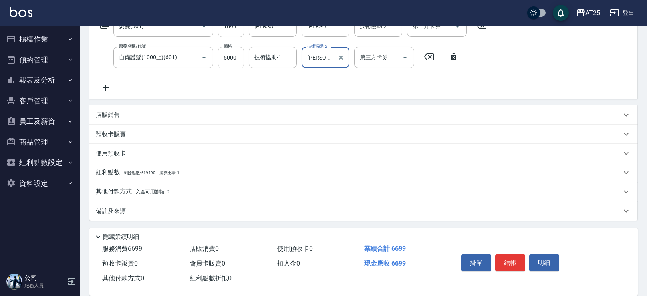
type input "[PERSON_NAME]-68"
click at [140, 195] on p "其他付款方式 入金可用餘額: 0" at bounding box center [133, 191] width 74 height 9
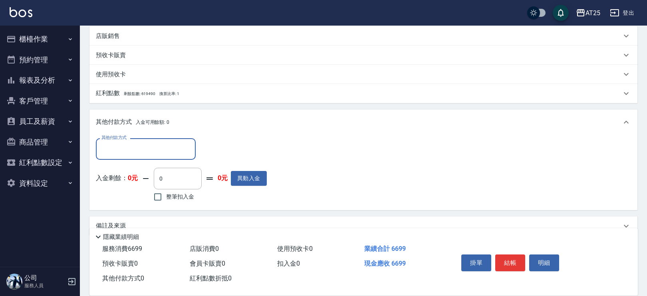
scroll to position [237, 0]
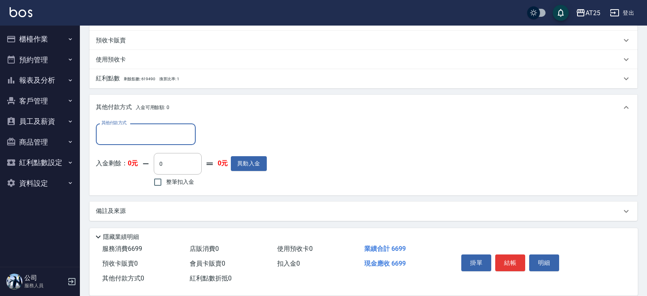
click at [160, 135] on input "其他付款方式" at bounding box center [145, 134] width 93 height 14
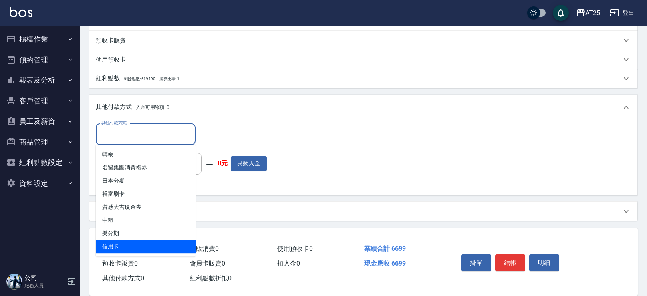
click at [140, 242] on span "信用卡" at bounding box center [146, 246] width 100 height 13
type input "信用卡"
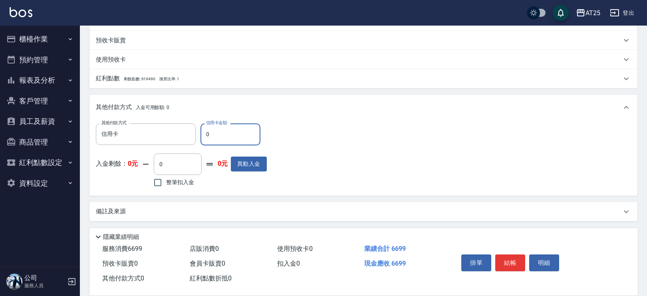
drag, startPoint x: 221, startPoint y: 137, endPoint x: 196, endPoint y: 138, distance: 25.2
click at [196, 138] on div "其他付款方式 信用卡 其他付款方式 信用卡金額 0 信用卡金額" at bounding box center [181, 134] width 171 height 22
type input "66"
type input "600"
type input "669"
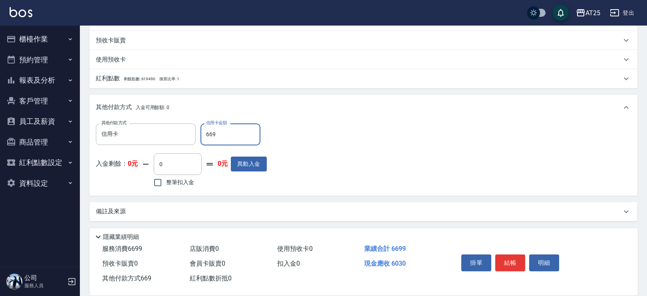
type input "0"
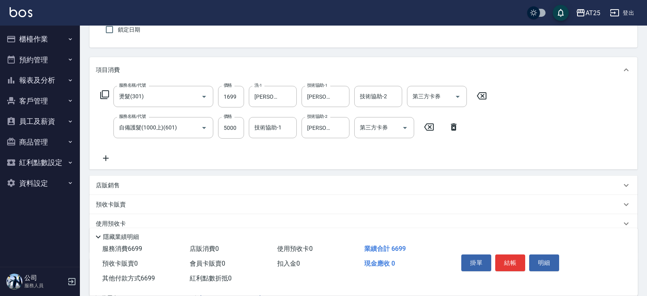
scroll to position [0, 0]
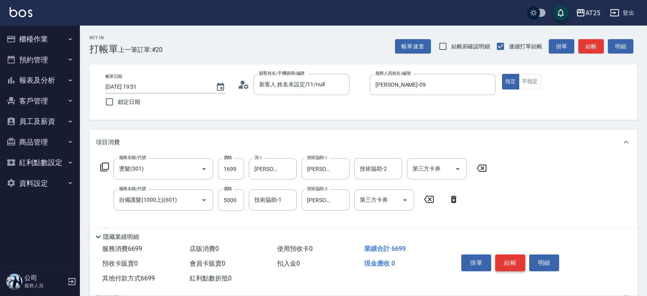
type input "6699"
drag, startPoint x: 503, startPoint y: 262, endPoint x: 623, endPoint y: 113, distance: 191.3
click at [603, 122] on div "Key In 打帳單 上一筆訂單:#20 帳單速查 結帳前確認明細 連續打單結帳 掛單 結帳 明細 帳單日期 [DATE] 19:51 鎖定日期 顧客姓名/手…" at bounding box center [363, 280] width 567 height 508
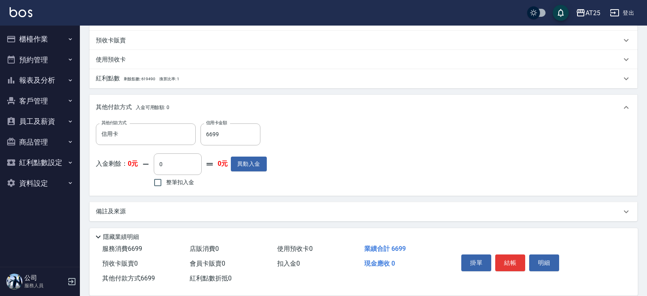
scroll to position [226, 0]
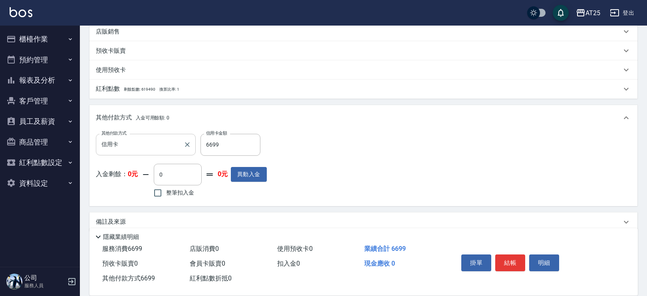
click at [187, 143] on icon "Clear" at bounding box center [187, 144] width 5 height 5
type input "660"
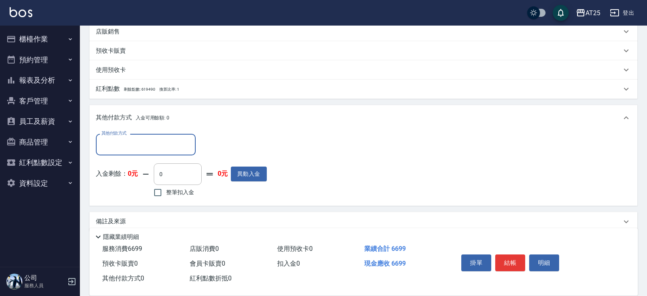
click at [145, 149] on input "其他付款方式" at bounding box center [145, 144] width 93 height 14
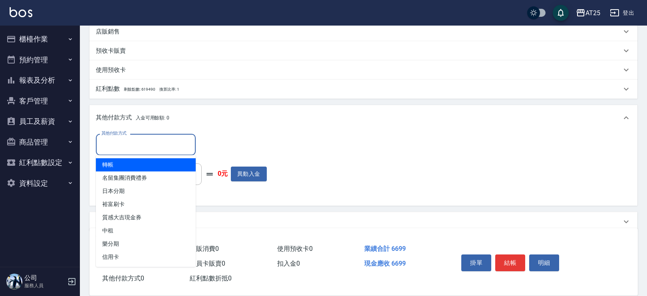
click at [129, 164] on span "轉帳" at bounding box center [146, 164] width 100 height 13
type input "轉帳"
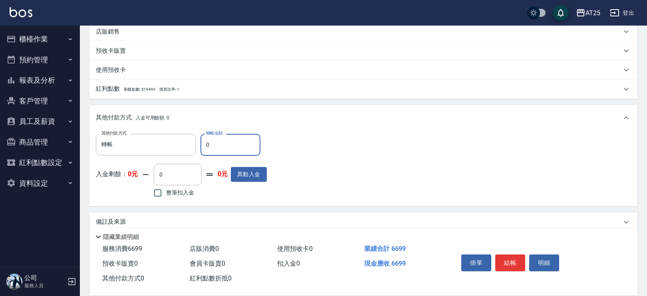
click at [207, 149] on input "0" at bounding box center [231, 145] width 60 height 22
drag, startPoint x: 223, startPoint y: 148, endPoint x: 209, endPoint y: 144, distance: 14.2
click at [209, 144] on input "0" at bounding box center [231, 145] width 60 height 22
type input "66"
type input "600"
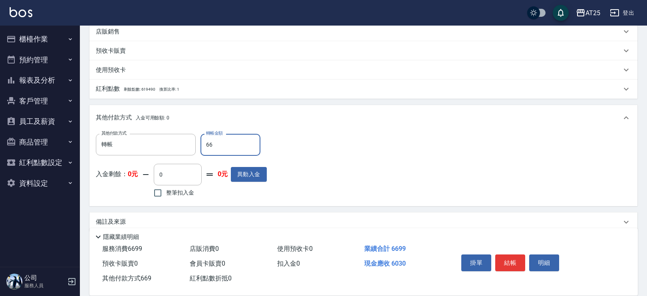
type input "669"
type input "0"
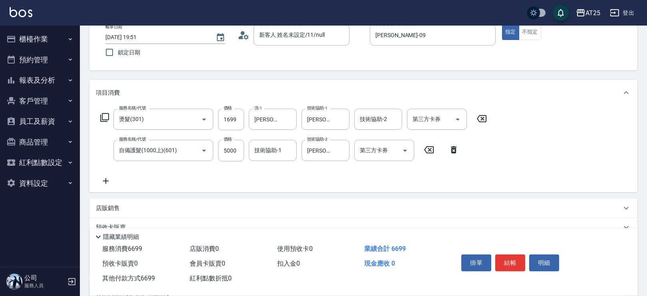
scroll to position [0, 0]
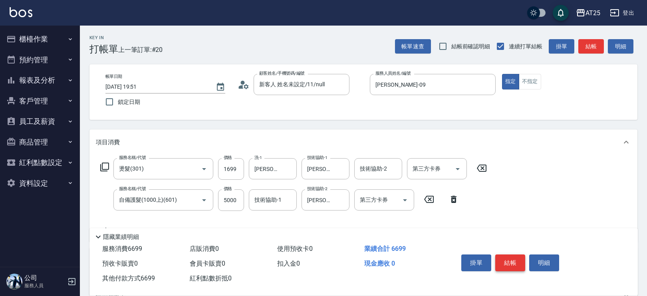
type input "6699"
click at [507, 261] on button "結帳" at bounding box center [510, 263] width 30 height 17
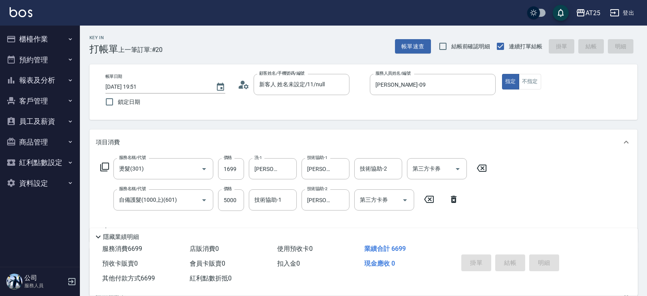
type input "[DATE] 19:52"
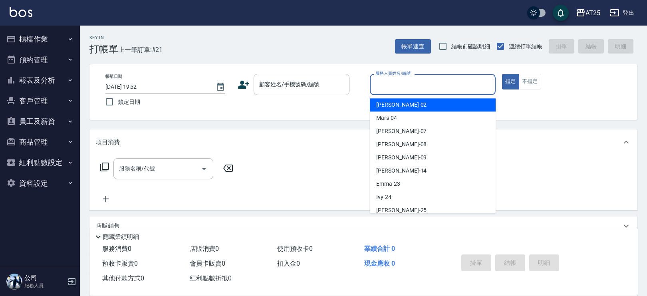
click at [421, 86] on input "服務人員姓名/編號" at bounding box center [433, 85] width 119 height 14
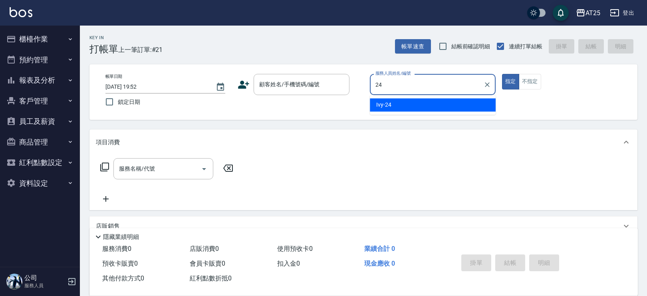
type input "Ivy-24"
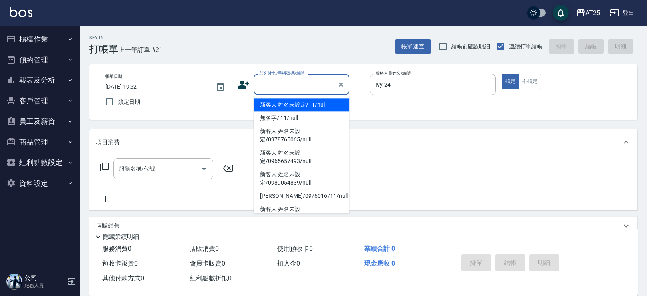
click at [308, 90] on input "顧客姓名/手機號碼/編號" at bounding box center [295, 85] width 77 height 14
click at [306, 101] on li "新客人 姓名未設定/11/null" at bounding box center [302, 104] width 96 height 13
type input "新客人 姓名未設定/11/null"
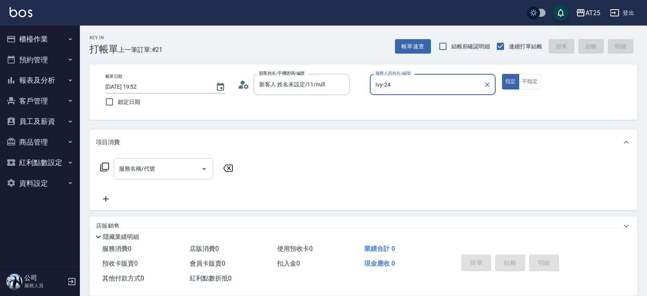
click at [191, 171] on input "服務名稱/代號" at bounding box center [157, 169] width 81 height 14
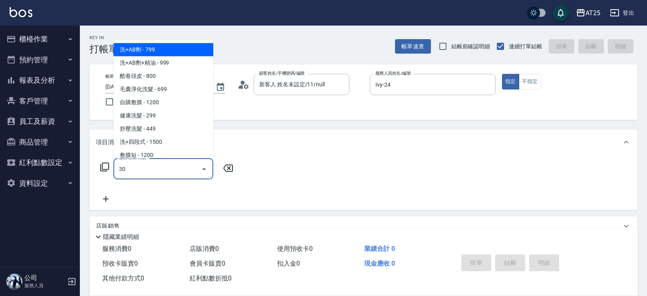
type input "301"
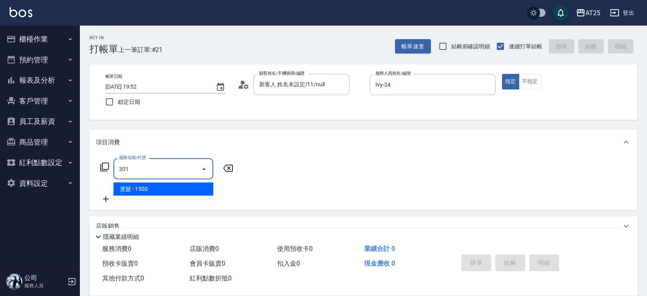
click at [153, 184] on span "燙髮 - 1500" at bounding box center [163, 189] width 100 height 13
type input "150"
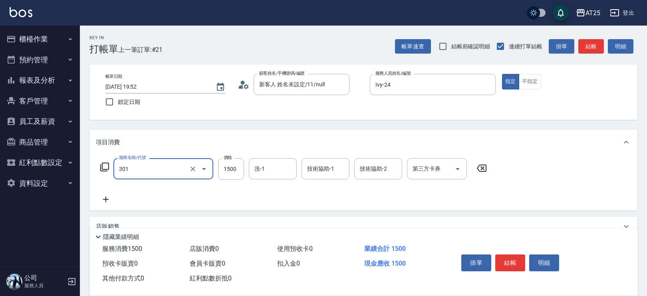
type input "燙髮(301)"
click at [103, 195] on icon at bounding box center [106, 200] width 20 height 10
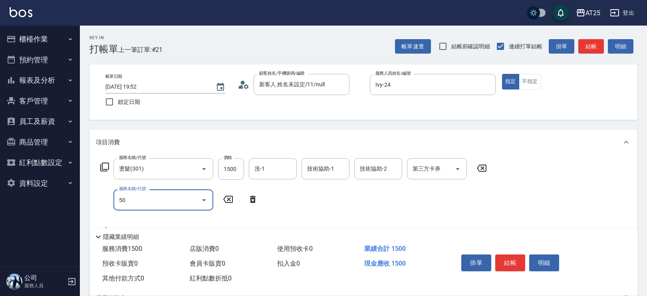
type input "501"
click at [149, 216] on span "染髮 - 1000" at bounding box center [163, 220] width 100 height 13
type input "250"
type input "染髮(501)"
click at [113, 217] on div "服務名稱/代號 燙髮(301) 服務名稱/代號 價格 1500 價格 洗-1 洗-1 技術協助-1 技術協助-1 技術協助-2 技術協助-2 第三方卡券 第三…" at bounding box center [306, 196] width 421 height 77
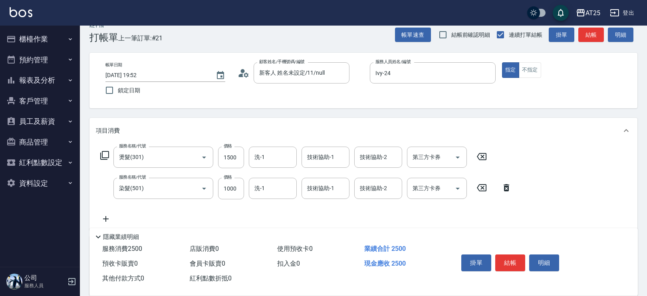
scroll to position [44, 0]
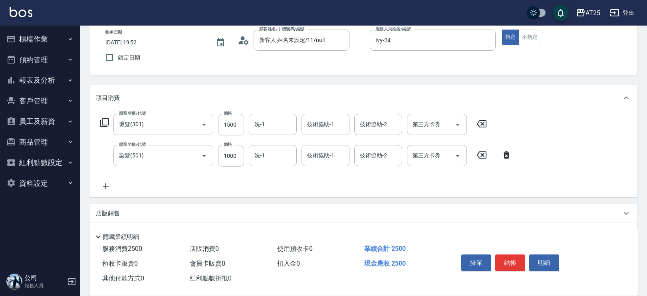
click at [108, 185] on icon at bounding box center [106, 186] width 20 height 10
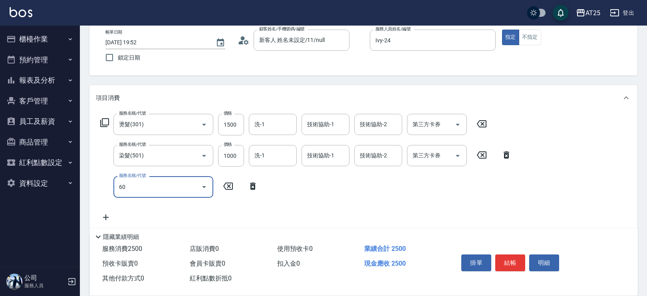
type input "601"
click at [147, 202] on span "自備護髮(1000上) - 1000" at bounding box center [163, 207] width 100 height 13
type input "350"
click at [239, 154] on input "1000" at bounding box center [231, 156] width 26 height 22
type input "自備護髮(1000上)(601)"
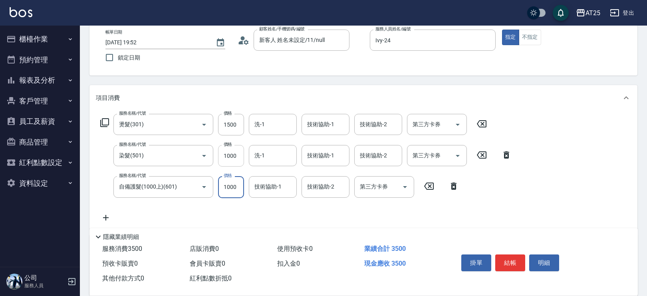
click at [239, 154] on input "1000" at bounding box center [231, 156] width 26 height 22
type input "250"
type input "10"
type input "260"
type input "109"
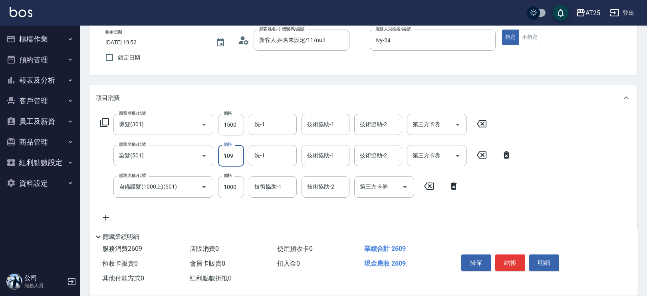
type input "350"
type input "1099"
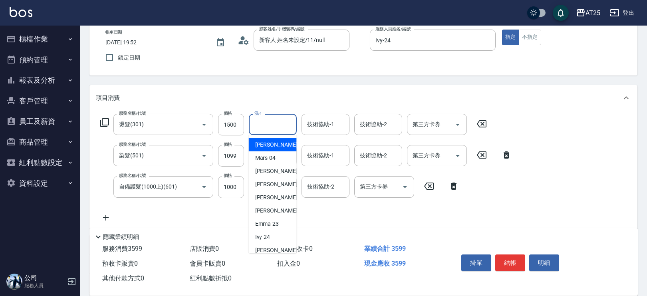
click at [270, 126] on input "洗-1" at bounding box center [273, 124] width 41 height 14
click at [268, 149] on div "小恩 -69" at bounding box center [273, 144] width 48 height 13
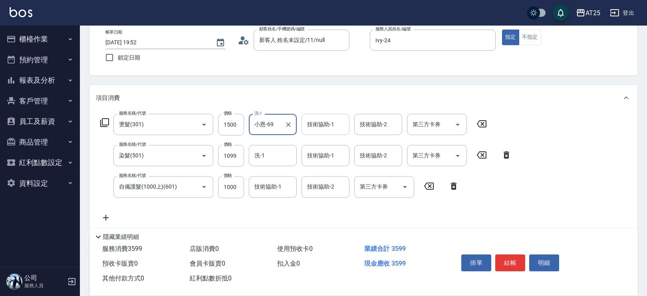
type input "小恩-69"
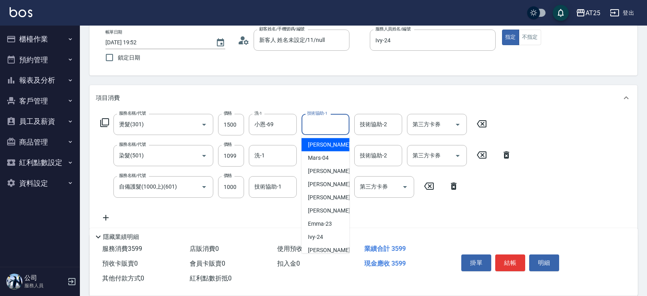
click at [323, 127] on input "技術協助-1" at bounding box center [325, 124] width 41 height 14
click at [316, 148] on span "[PERSON_NAME]-68" at bounding box center [320, 145] width 25 height 8
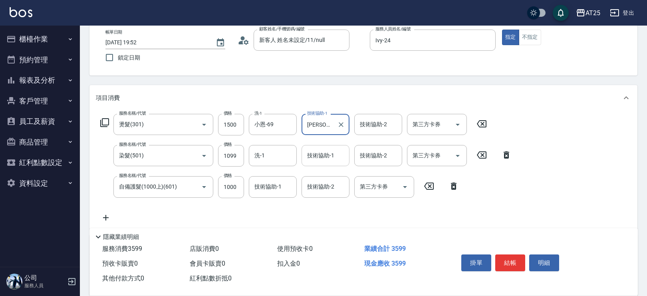
type input "[PERSON_NAME]-68"
click at [319, 155] on input "技術協助-1" at bounding box center [325, 156] width 41 height 14
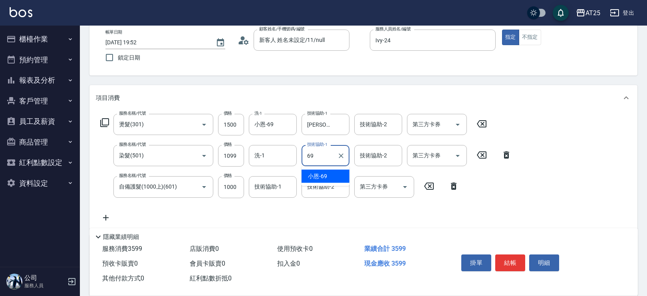
click at [316, 178] on span "小恩 -69" at bounding box center [317, 176] width 19 height 8
type input "小恩-69"
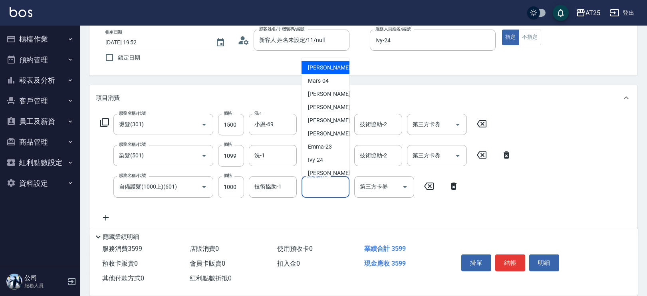
drag, startPoint x: 316, startPoint y: 188, endPoint x: 316, endPoint y: 192, distance: 4.0
click at [316, 192] on input "技術協助-2" at bounding box center [325, 187] width 41 height 14
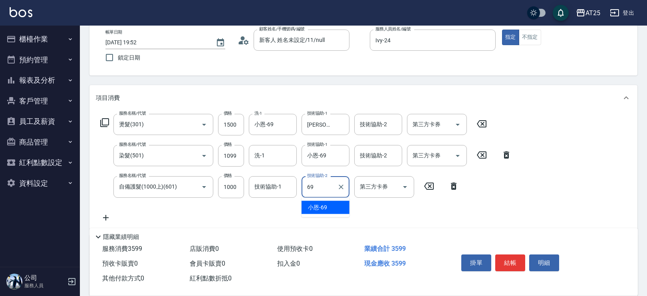
click at [316, 207] on span "小恩 -69" at bounding box center [317, 207] width 19 height 8
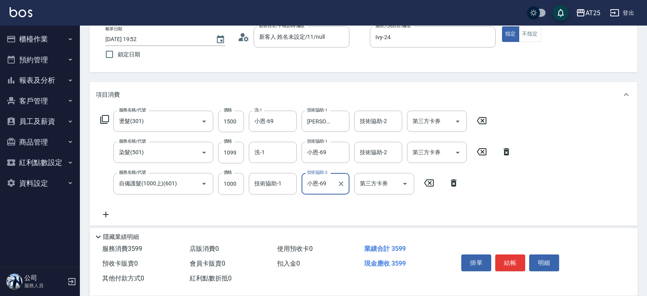
scroll to position [0, 0]
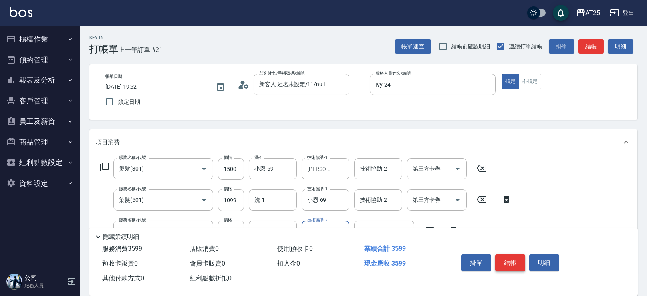
type input "小恩-69"
click at [511, 258] on button "結帳" at bounding box center [510, 263] width 30 height 17
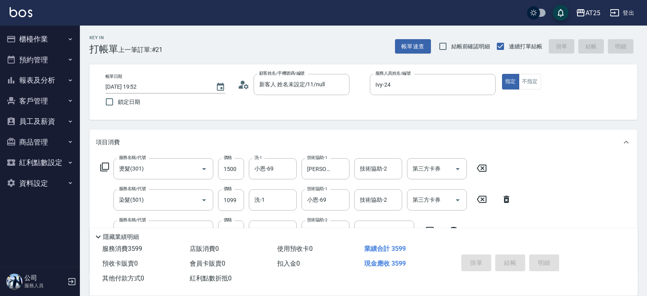
type input "[DATE] 19:53"
type input "0"
